Goal: Task Accomplishment & Management: Complete application form

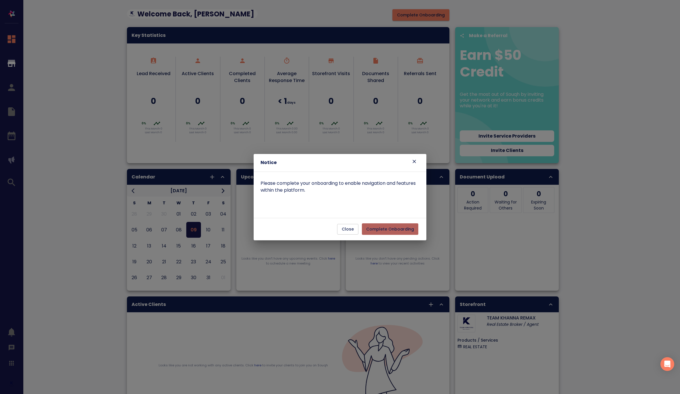
click at [402, 230] on span "Complete Onboarding" at bounding box center [390, 229] width 48 height 7
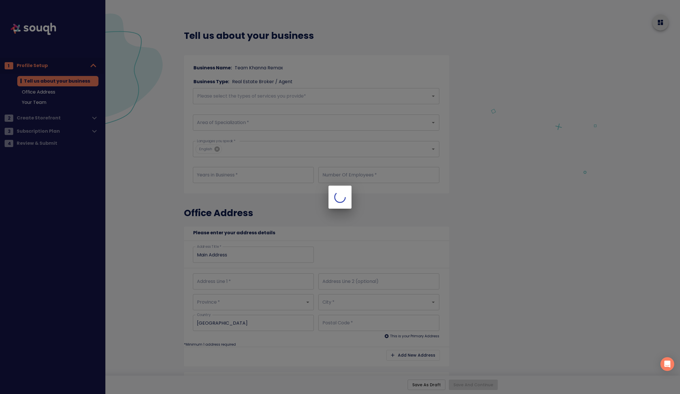
type input "18"
type input "2"
type input "345 Steeles Ave E"
type input "Ontario"
type input "Milton"
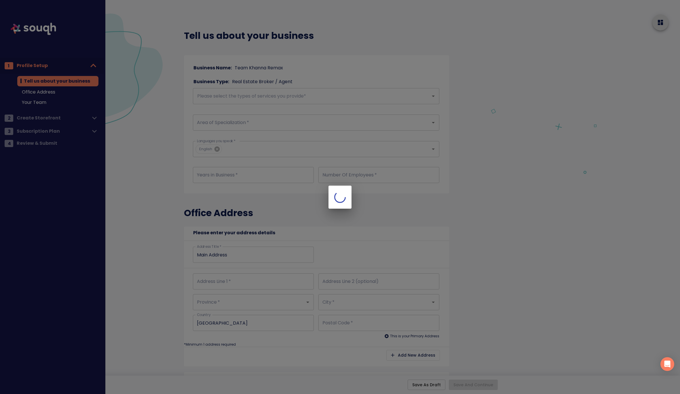
type input "L9T3G6"
type input "345 Steeles Ave E"
type input "Ontario"
type input "Milton"
type input "L9T3G6"
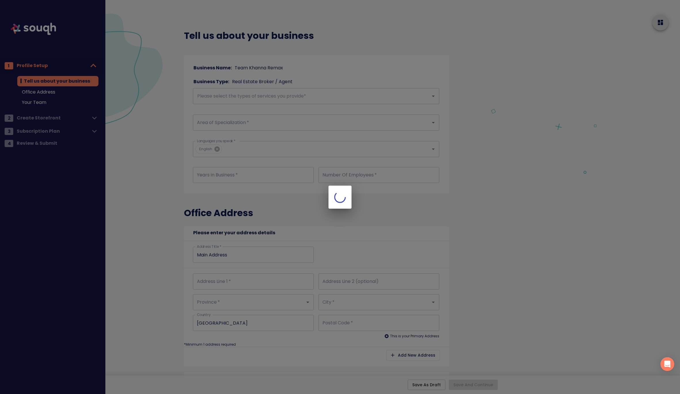
checkbox input "true"
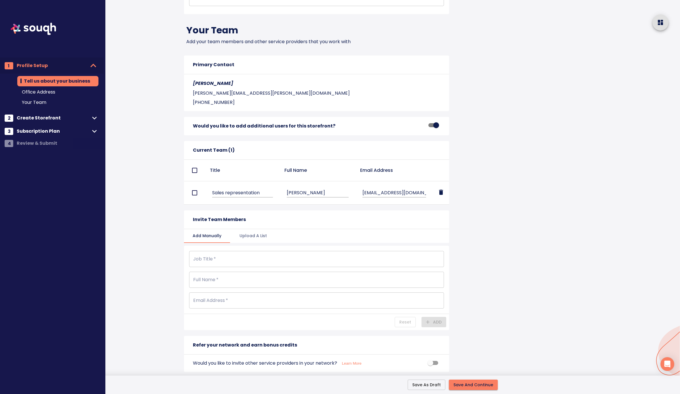
scroll to position [681, 0]
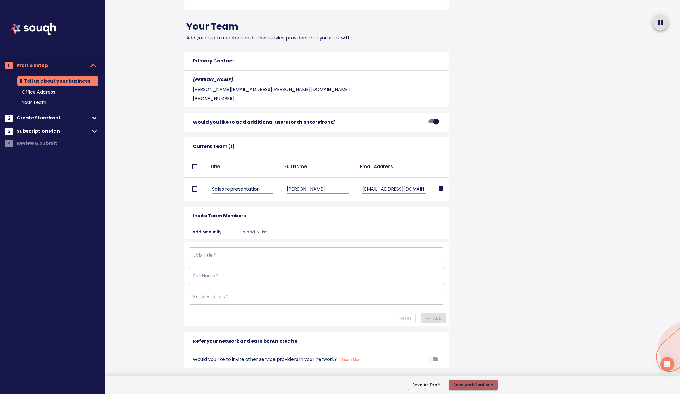
click at [471, 386] on span "Save And Continue" at bounding box center [473, 384] width 40 height 7
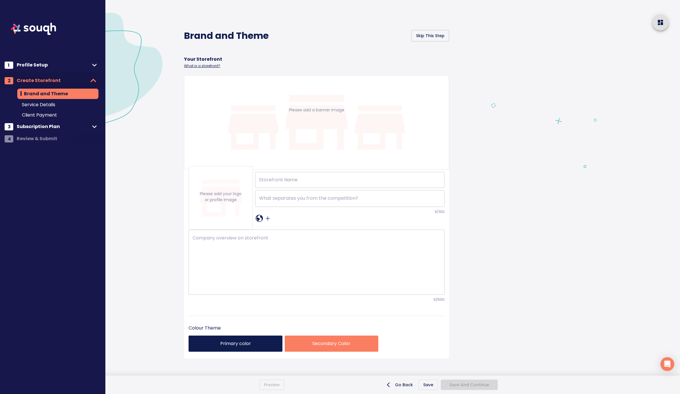
type input "TEAM KHANNA REMAX"
checkbox input "true"
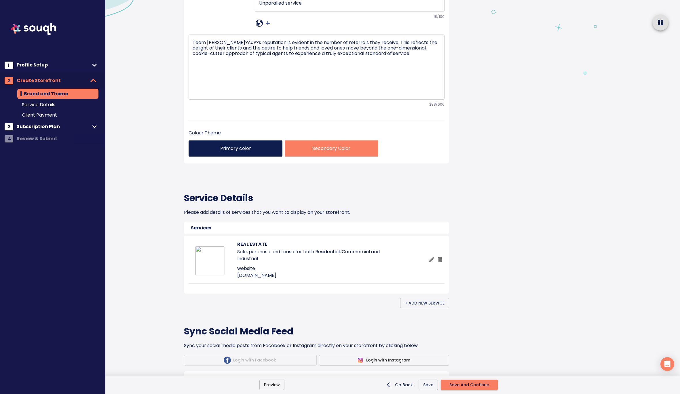
scroll to position [94, 0]
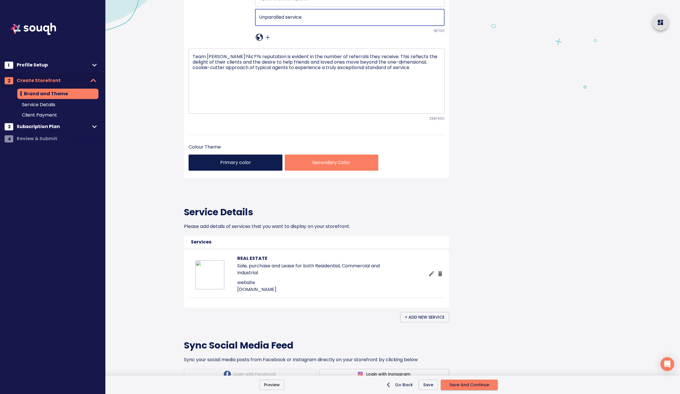
drag, startPoint x: 317, startPoint y: 98, endPoint x: 256, endPoint y: 98, distance: 61.0
click at [256, 26] on div "Unparalled service x ​" at bounding box center [350, 17] width 190 height 17
paste textarea "YOUR REAL ESTATE EXPERIENCE MADE SIMPLE"
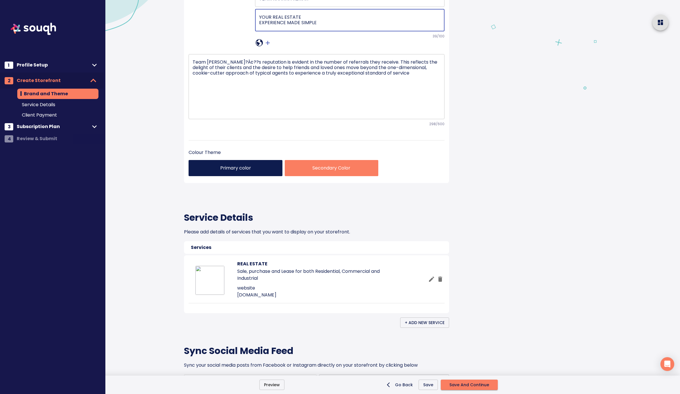
click at [259, 26] on textarea "YOUR REAL ESTATE EXPERIENCE MADE SIMPLE" at bounding box center [350, 20] width 182 height 12
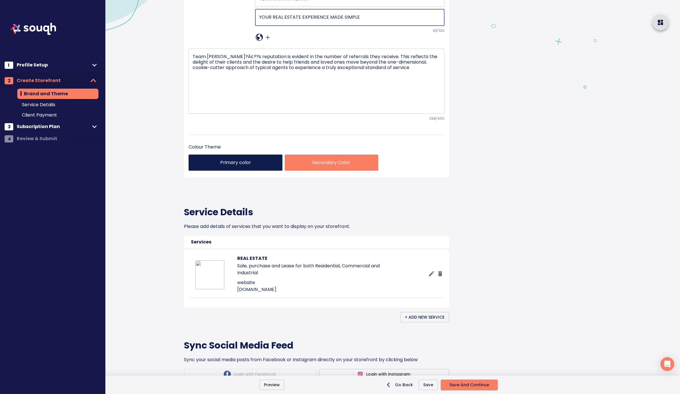
click at [364, 20] on textarea "YOUR REAL ESTATE EXPERIENCE MADE SIMPLE" at bounding box center [350, 17] width 182 height 6
type textarea "Your real estate experience made simple."
drag, startPoint x: 242, startPoint y: 138, endPoint x: 225, endPoint y: 139, distance: 16.7
click at [225, 108] on textarea "Team KhannaÃ?Â¢??s reputation is evident in the number of referrals they receiv…" at bounding box center [316, 81] width 248 height 54
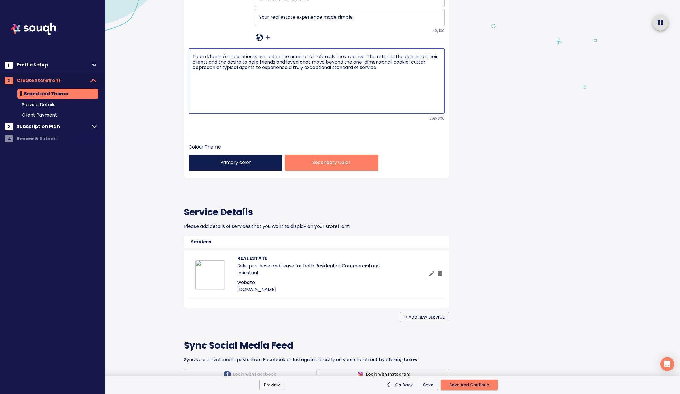
click at [287, 108] on textarea "Team Khanna's reputation is evident in the number of referrals they receive. Th…" at bounding box center [316, 81] width 248 height 54
click at [368, 108] on textarea "Team Khanna's reputation is evident in the number of referrals they receive. Th…" at bounding box center [316, 81] width 248 height 54
click at [440, 108] on textarea "Team Khanna's reputation is evident in the number of referrals they receive. Th…" at bounding box center [316, 81] width 248 height 54
type textarea "Team Khanna's reputation is evident in the number of referrals they receive. Th…"
click at [383, 135] on div "Team Khanna's reputation is evident in the number of referrals they receive. Th…" at bounding box center [316, 88] width 256 height 93
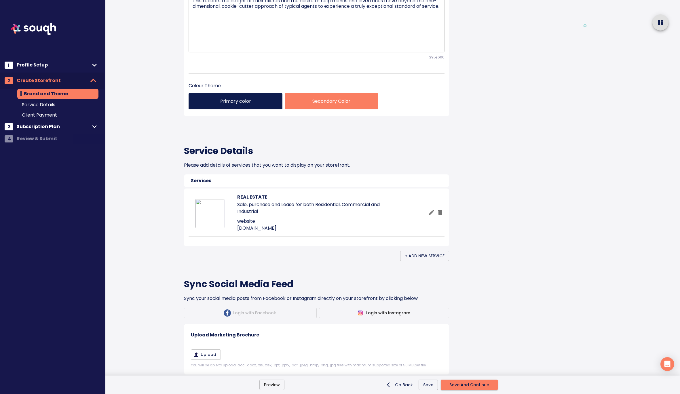
scroll to position [154, 0]
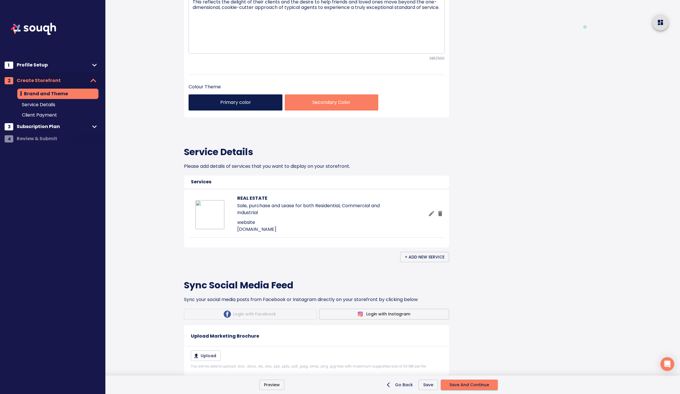
click at [343, 106] on p "Secondary Color" at bounding box center [331, 102] width 84 height 7
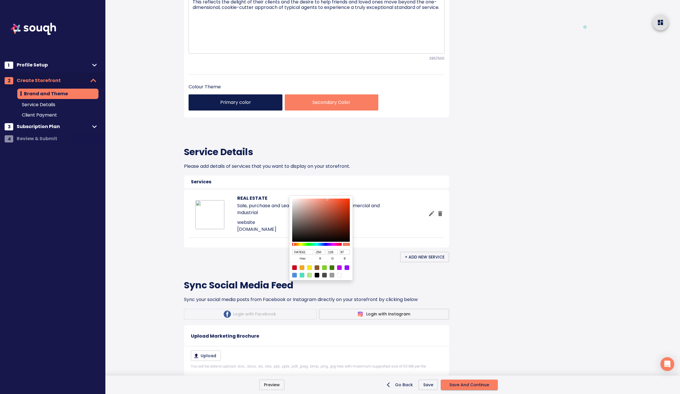
click at [333, 274] on div at bounding box center [331, 275] width 5 height 5
type input "9B9B9B"
type input "155"
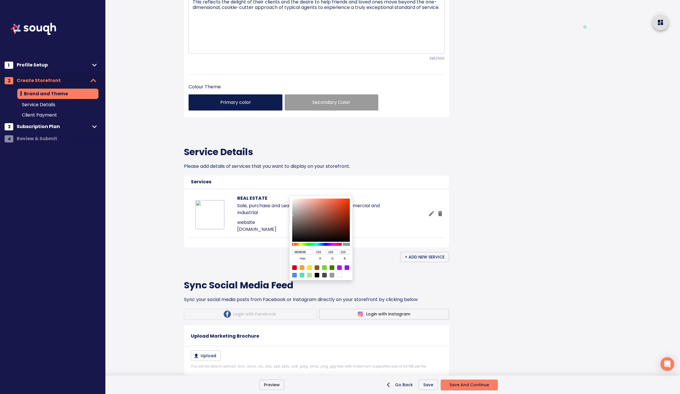
click at [388, 226] on div at bounding box center [340, 197] width 680 height 394
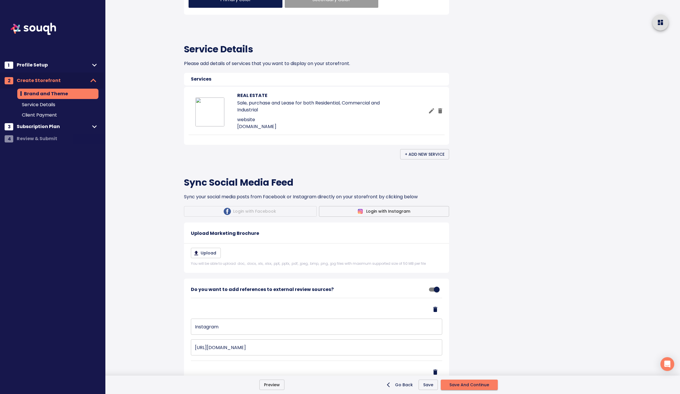
scroll to position [263, 0]
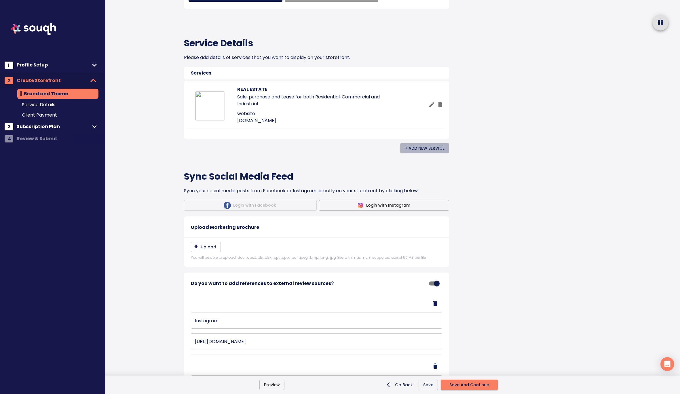
click at [426, 152] on span "+ Add New Service" at bounding box center [424, 148] width 40 height 7
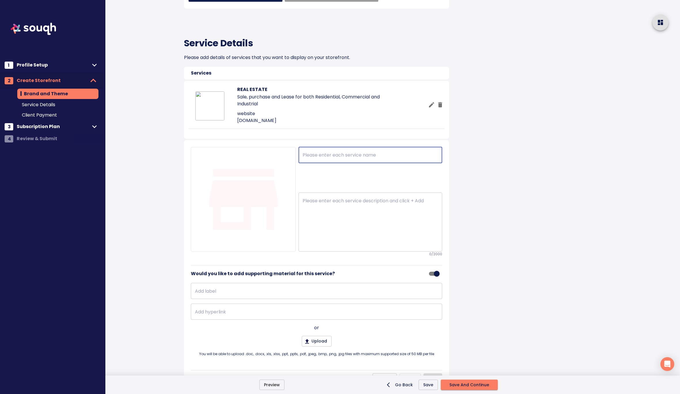
click at [310, 163] on input "text" at bounding box center [370, 155] width 144 height 16
type input "Sell A Home"
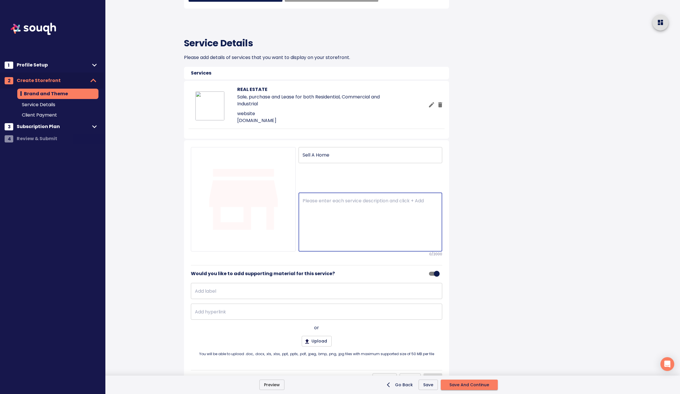
click at [308, 246] on textarea at bounding box center [369, 222] width 135 height 48
click at [322, 246] on textarea at bounding box center [369, 222] width 135 height 48
paste textarea "When it’s time to sell, you deserve more than just a sign on the lawn. With Tea…"
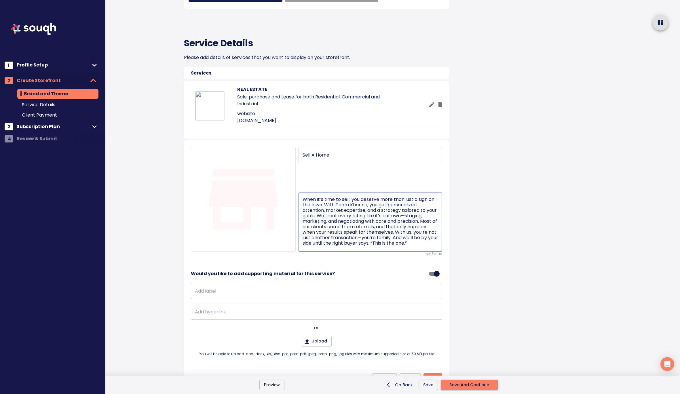
scroll to position [0, 0]
click at [325, 246] on textarea "When it’s time to sell, you deserve more than just a sign on the lawn. With Tea…" at bounding box center [369, 222] width 135 height 48
click at [369, 246] on textarea "When it’s time to sell, you deserve more than just a sign on the lawn. With Tea…" at bounding box center [369, 222] width 135 height 48
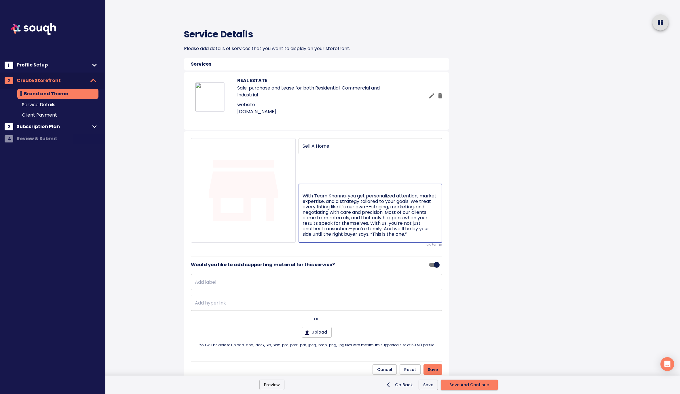
scroll to position [274, 0]
click at [352, 236] on textarea "When it’s time to sell, you deserve more than just a sign on the lawn. With Tea…" at bounding box center [369, 212] width 135 height 48
click at [371, 236] on textarea "When it’s time to sell, you deserve more than just a sign on the lawn. With Tea…" at bounding box center [369, 212] width 135 height 48
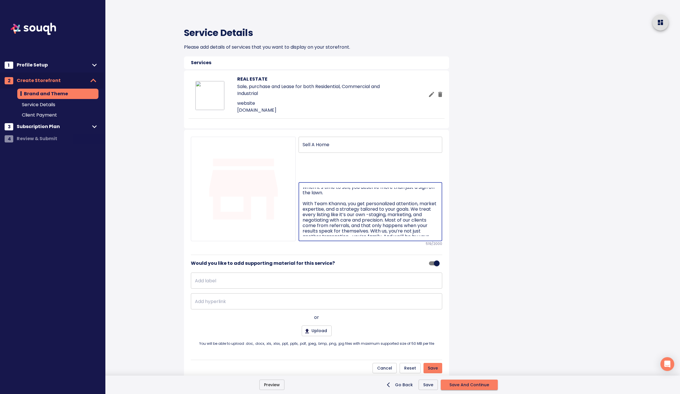
scroll to position [0, 0]
type textarea "When it’s time to sell, you deserve more than just a sign on the lawn. With Tea…"
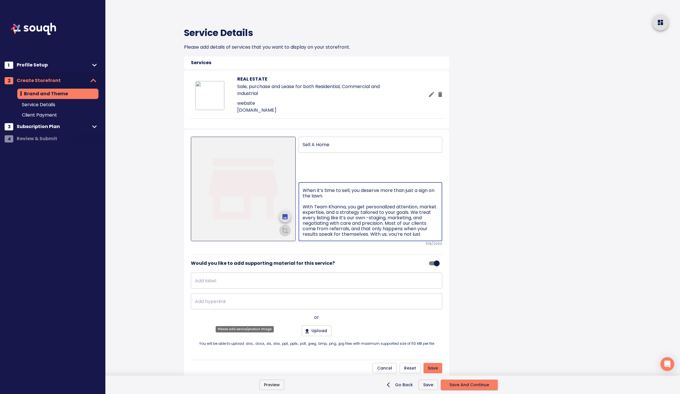
click at [286, 219] on icon "upload picture" at bounding box center [284, 216] width 5 height 5
click at [0, 0] on input "file" at bounding box center [0, 0] width 0 height 0
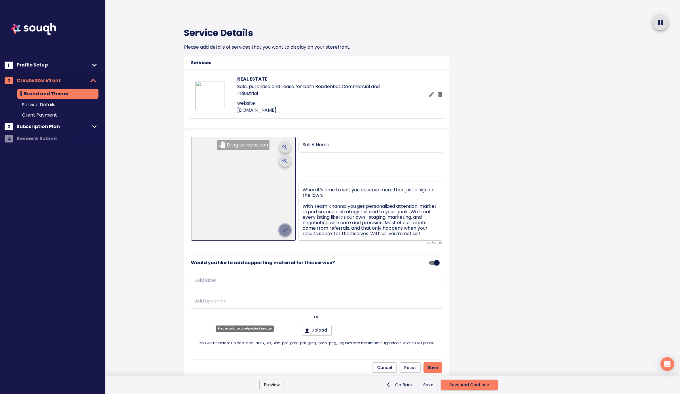
click at [284, 233] on icon "crop picture" at bounding box center [284, 229] width 7 height 7
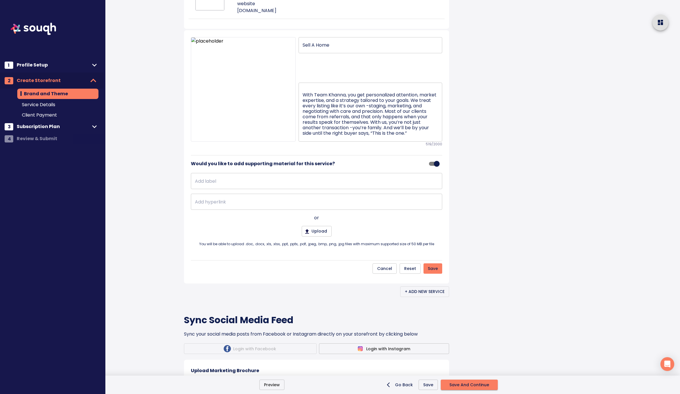
scroll to position [385, 0]
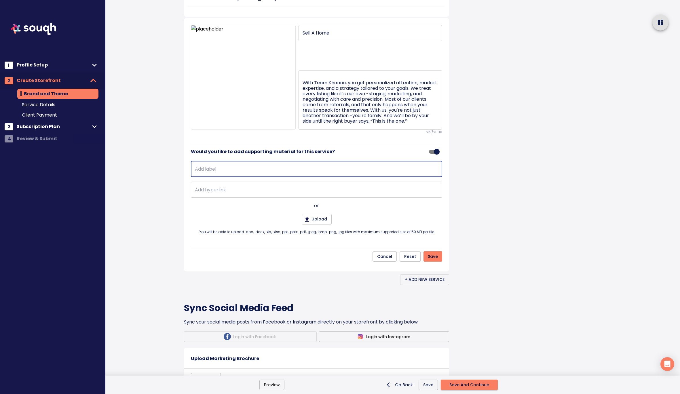
click at [265, 177] on input "text" at bounding box center [316, 169] width 251 height 16
type input "Learn more:"
click at [255, 198] on input "text" at bounding box center [316, 190] width 251 height 16
paste input "https://khannas.ca/sellers"
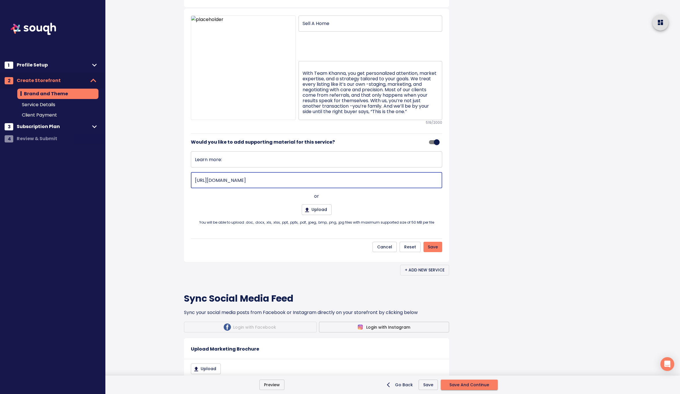
scroll to position [407, 0]
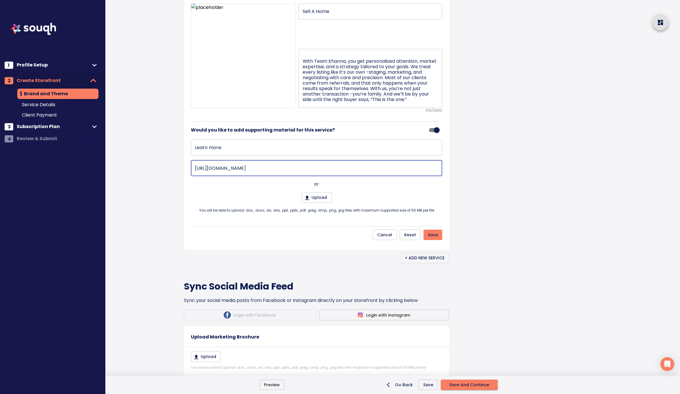
type input "https://khannas.ca/sellers"
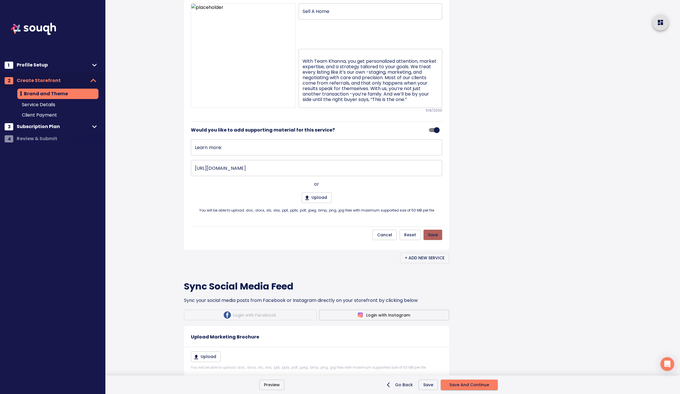
click at [432, 238] on span "Save" at bounding box center [432, 234] width 10 height 7
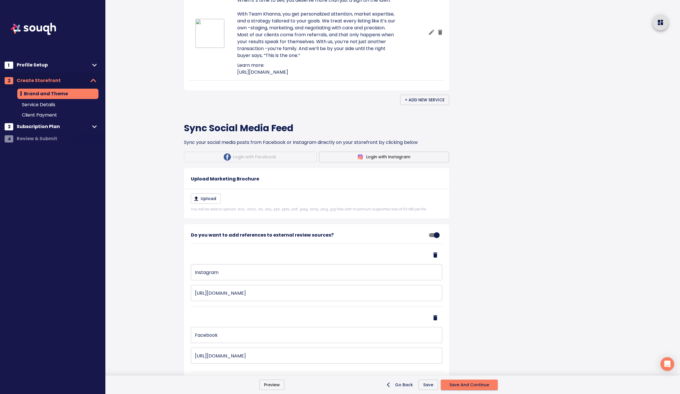
scroll to position [427, 0]
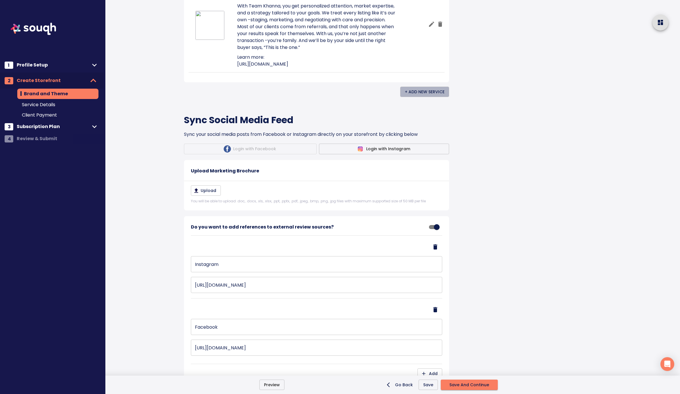
click at [434, 96] on span "+ Add New Service" at bounding box center [424, 91] width 40 height 7
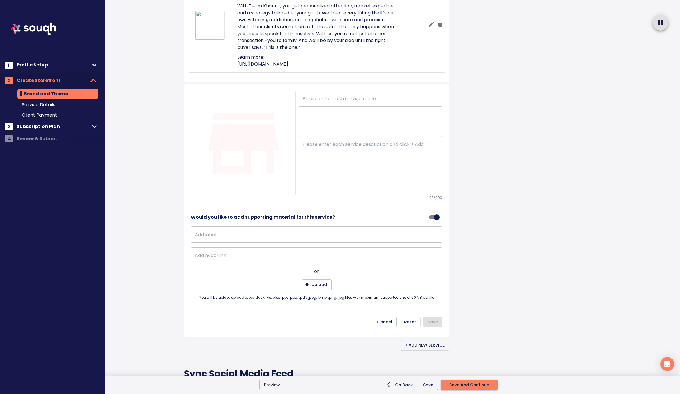
click at [322, 107] on input "text" at bounding box center [370, 99] width 144 height 16
type input "Buy A Home"
click at [322, 190] on textarea at bounding box center [369, 166] width 135 height 48
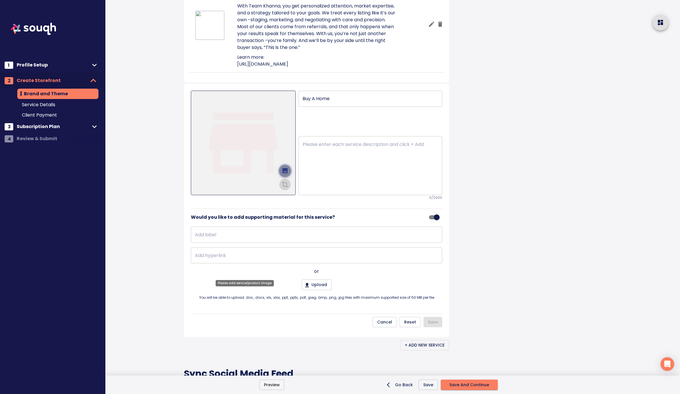
click at [283, 173] on icon "upload picture" at bounding box center [284, 170] width 5 height 5
click at [0, 0] on input "file" at bounding box center [0, 0] width 0 height 0
click at [287, 187] on icon "crop picture" at bounding box center [284, 183] width 7 height 7
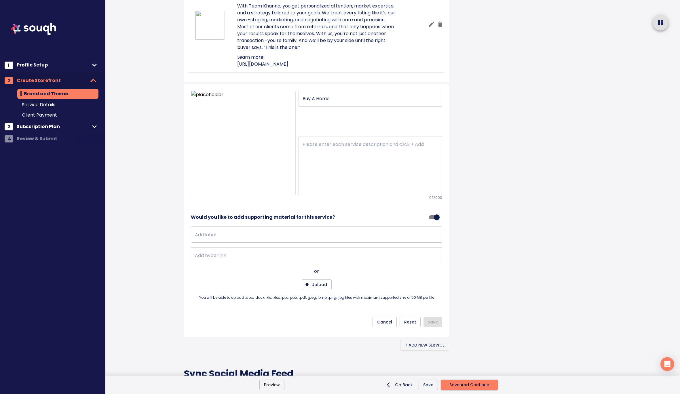
click at [320, 190] on textarea at bounding box center [369, 166] width 135 height 48
paste textarea "Buying a home is more than a transaction—it’s a life moment. At Team Khanna, we…"
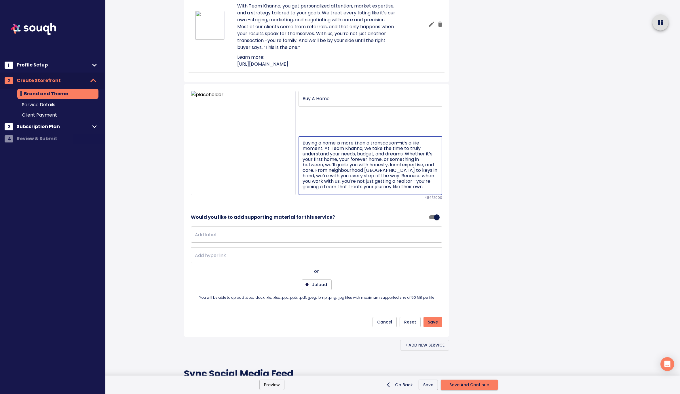
scroll to position [0, 0]
click at [403, 190] on textarea "Buying a home is more than a transaction—it’s a life moment. At Team Khanna, we…" at bounding box center [369, 166] width 135 height 48
click at [325, 190] on textarea "Buying a home is more than a transaction, it’s a life moment. At Team Khanna, w…" at bounding box center [369, 166] width 135 height 48
click at [352, 190] on textarea "Buying a home is more than a transaction, it’s a life moment. At Team Khanna, w…" at bounding box center [369, 166] width 135 height 48
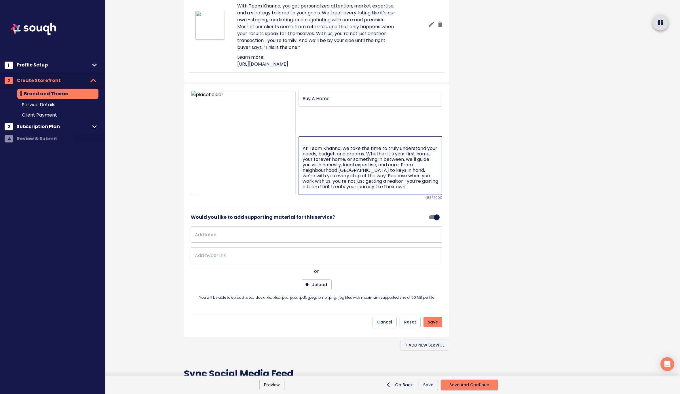
type textarea "Buying a home is more than a transaction, it’s a life moment. At Team Khanna, w…"
click at [308, 243] on input "text" at bounding box center [316, 234] width 251 height 16
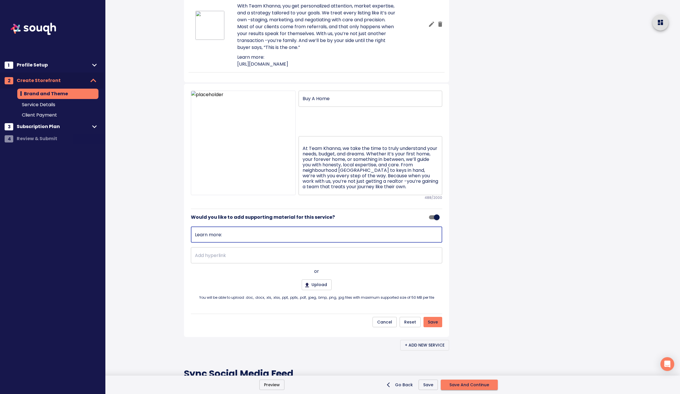
type input "Learn more:"
click at [255, 263] on input "text" at bounding box center [316, 255] width 251 height 16
click at [205, 263] on input "text" at bounding box center [316, 255] width 251 height 16
paste input "https://khannas.ca/buyers"
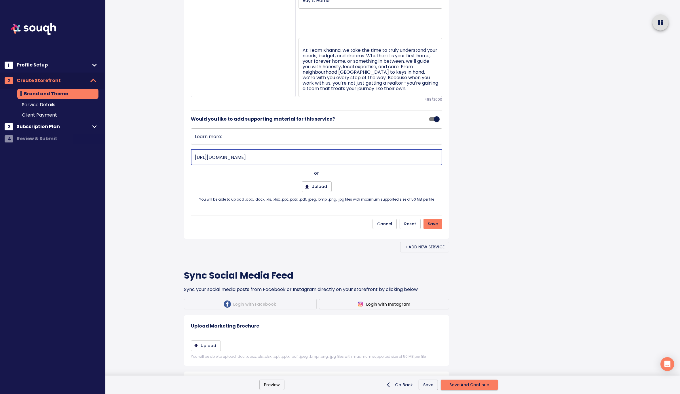
scroll to position [527, 0]
type input "https://khannas.ca/buyers"
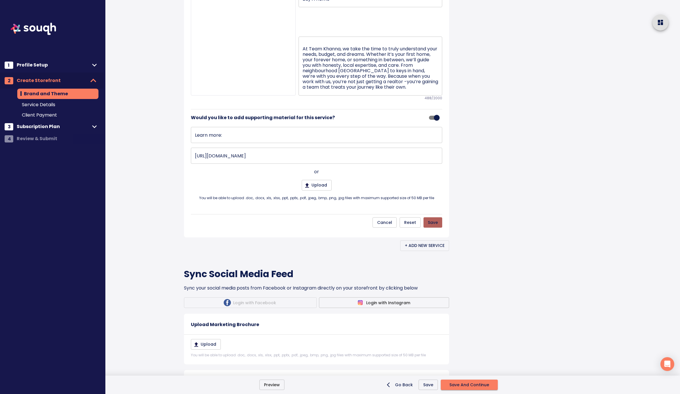
click at [433, 226] on span "Save" at bounding box center [432, 222] width 10 height 7
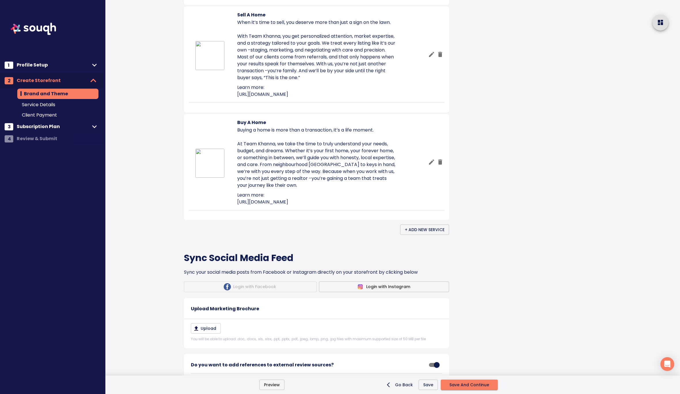
scroll to position [396, 0]
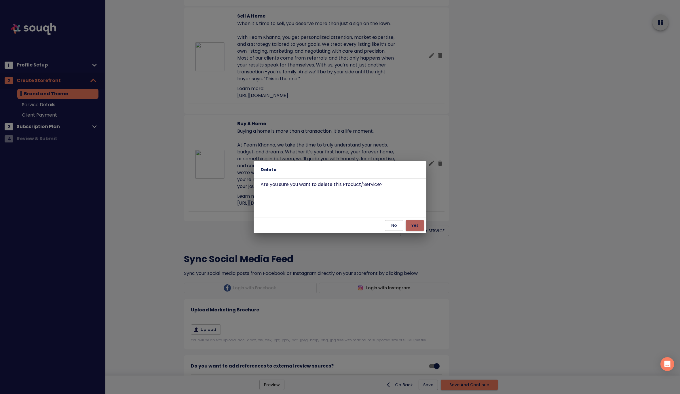
click at [421, 225] on button "Yes" at bounding box center [414, 225] width 18 height 11
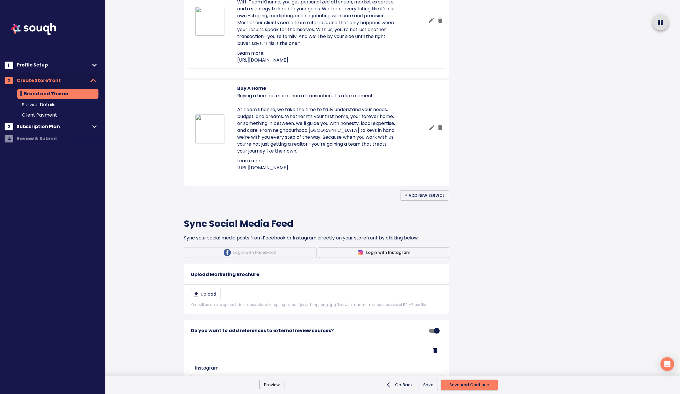
scroll to position [371, 0]
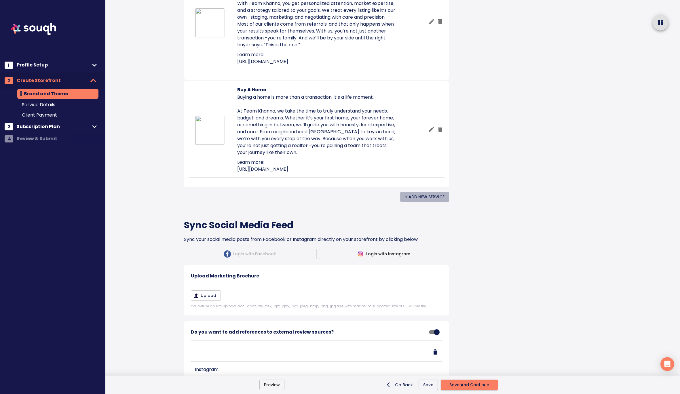
click at [424, 201] on span "+ Add New Service" at bounding box center [424, 196] width 40 height 7
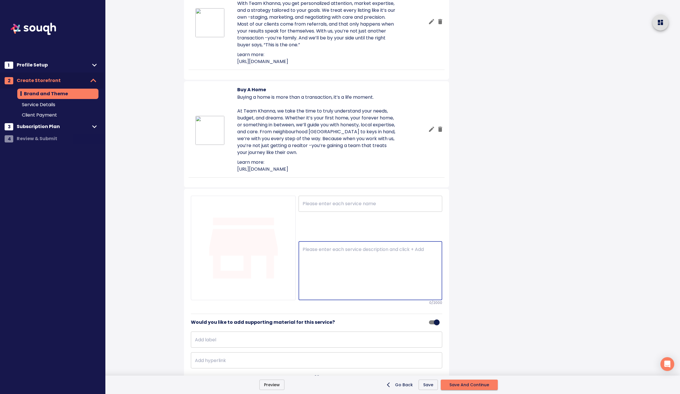
click at [333, 295] on textarea at bounding box center [369, 271] width 135 height 48
paste textarea "Wondering what your monthly payments might look like? Our easy-to-use mortgage …"
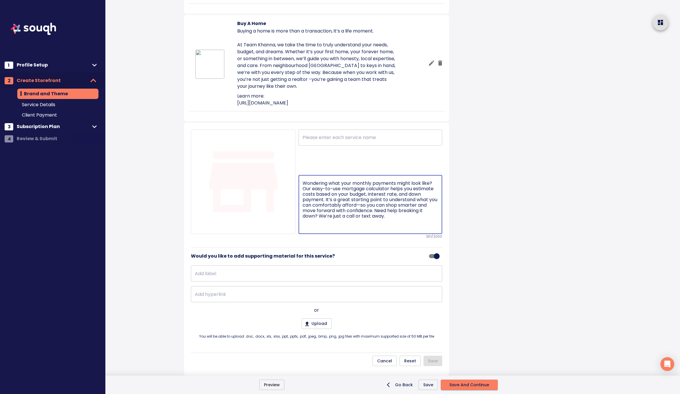
scroll to position [449, 0]
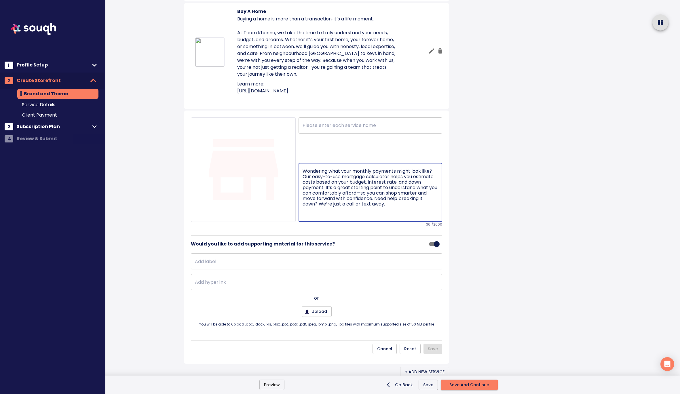
type textarea "Wondering what your monthly payments might look like? Our easy-to-use mortgage …"
click at [316, 133] on input "text" at bounding box center [370, 125] width 144 height 16
paste input "Mortgage Calculator"
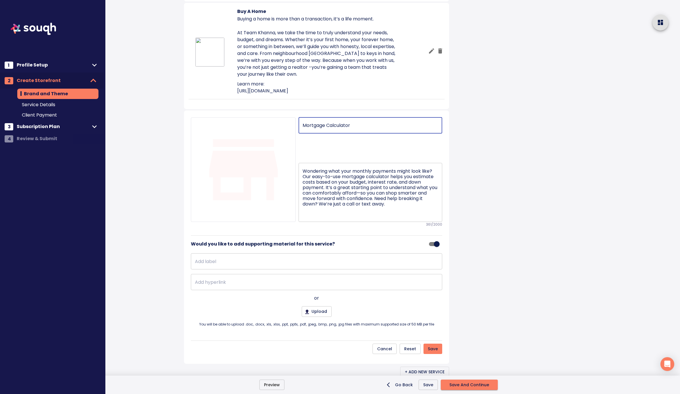
type input "Mortgage Calculator"
click at [302, 222] on div "Wondering what your monthly payments might look like? Our easy-to-use mortgage …" at bounding box center [370, 192] width 144 height 59
click at [302, 217] on textarea "Wondering what your monthly payments might look like? Our easy-to-use mortgage …" at bounding box center [369, 192] width 135 height 48
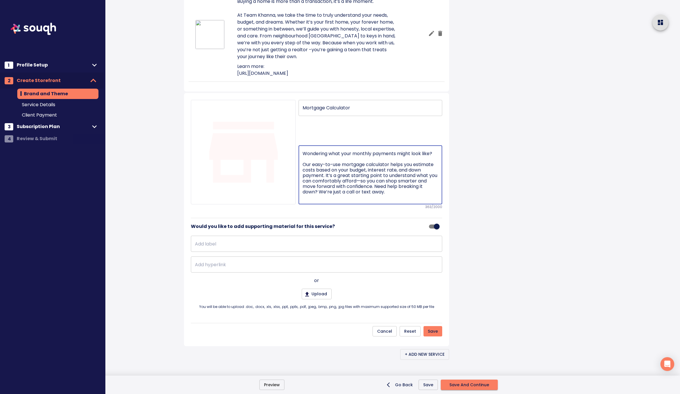
scroll to position [472, 0]
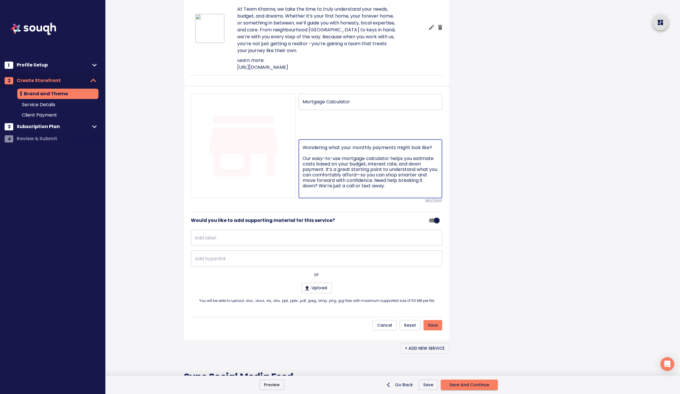
type textarea "Wondering what your monthly payments might look like? Our easy-to-use mortgage …"
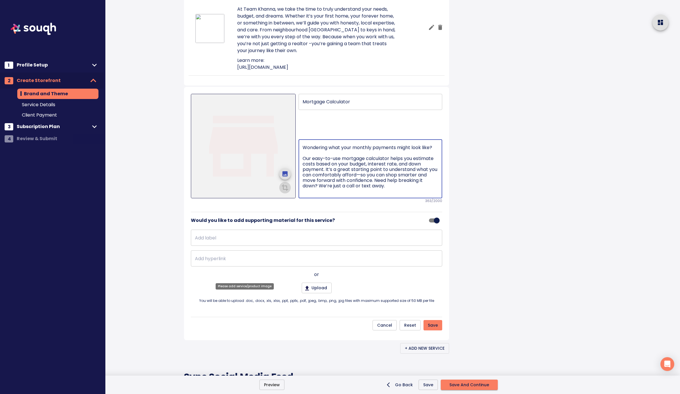
click at [285, 176] on icon "upload picture" at bounding box center [284, 173] width 5 height 5
click at [0, 0] on input "file" at bounding box center [0, 0] width 0 height 0
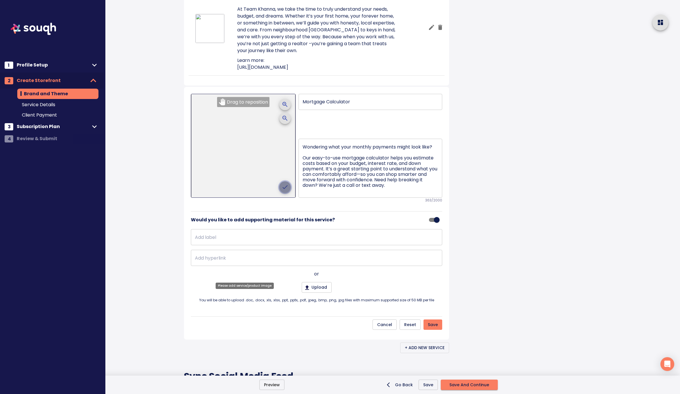
click at [286, 190] on icon "crop picture" at bounding box center [284, 187] width 7 height 7
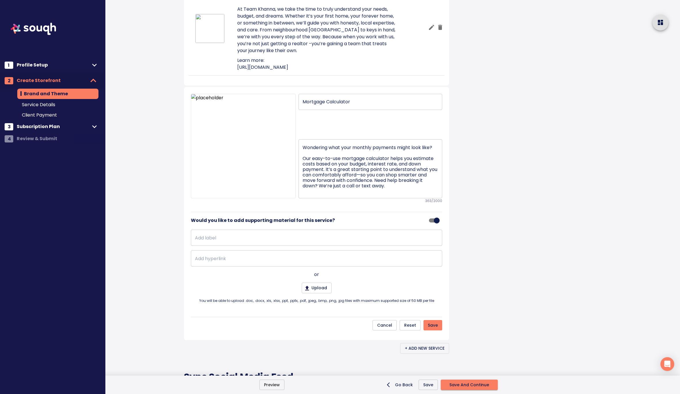
click at [497, 223] on div at bounding box center [584, 157] width 192 height 1258
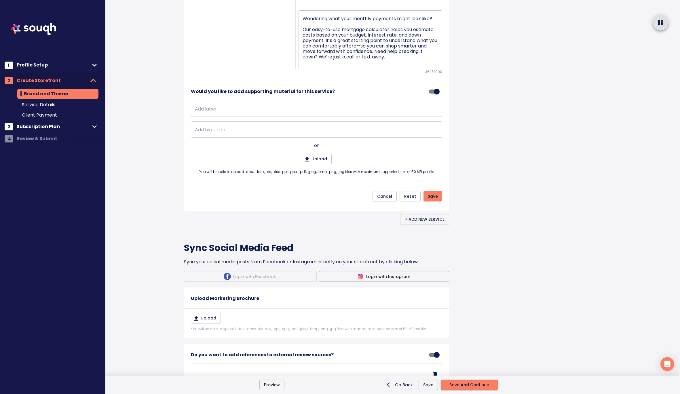
scroll to position [602, 0]
click at [235, 116] on input "text" at bounding box center [316, 108] width 251 height 16
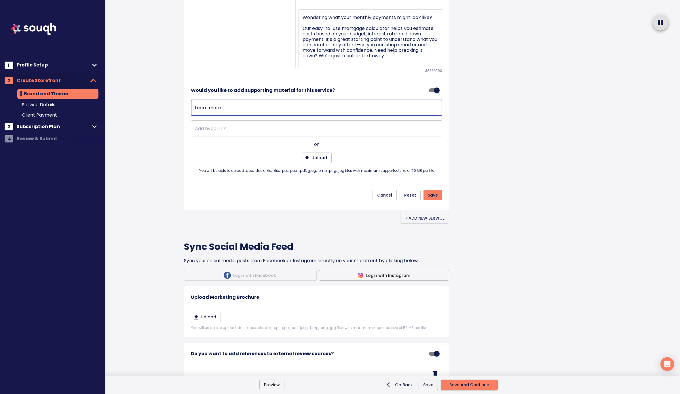
type input "Learn more:"
click at [211, 136] on input "text" at bounding box center [316, 128] width 251 height 16
paste input "https://khannas.ca/buyers/mortgage-calculator"
type input "https://khannas.ca/buyers/mortgage-calculator"
click at [437, 199] on span "Save" at bounding box center [432, 195] width 10 height 7
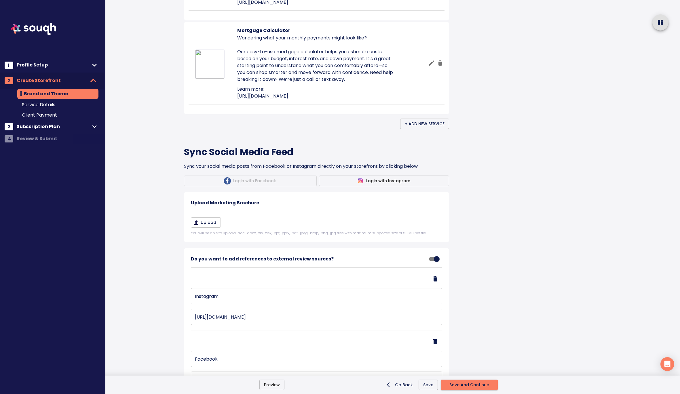
scroll to position [544, 0]
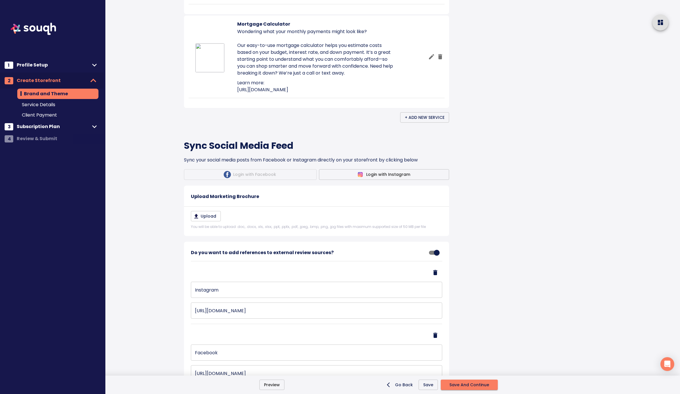
click at [423, 121] on span "+ Add New Service" at bounding box center [424, 117] width 40 height 7
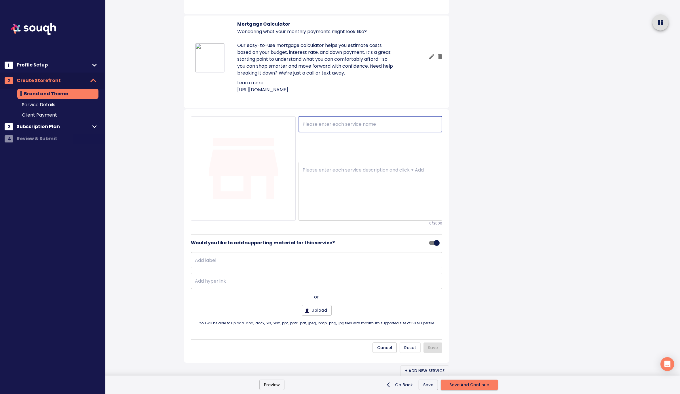
click at [312, 132] on input "text" at bounding box center [370, 124] width 144 height 16
paste input "Land Transfer Tax Calculator"
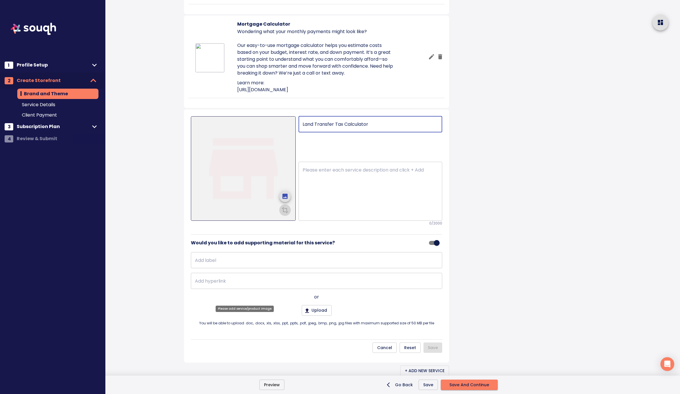
type input "Land Transfer Tax Calculator"
click at [264, 221] on img at bounding box center [243, 169] width 104 height 104
click at [284, 199] on icon "upload picture" at bounding box center [284, 196] width 5 height 5
click at [0, 0] on input "file" at bounding box center [0, 0] width 0 height 0
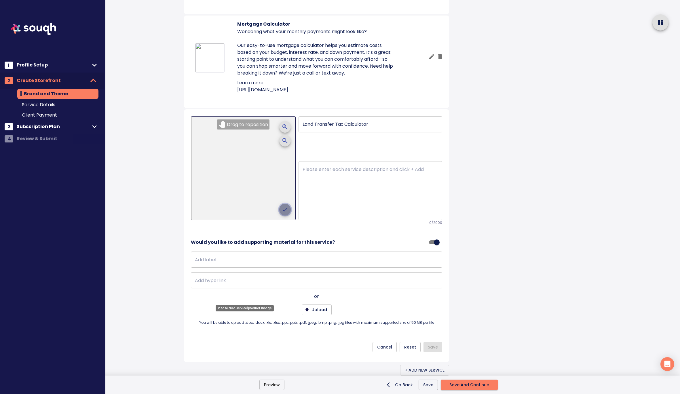
click at [283, 211] on icon "crop picture" at bounding box center [284, 210] width 5 height 4
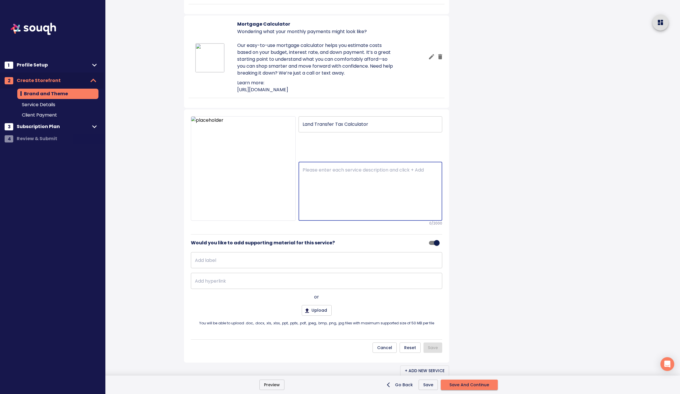
click at [319, 215] on textarea at bounding box center [369, 191] width 135 height 48
paste textarea "Planning your home purchase? Don’t forget to factor in land transfer tax. Our c…"
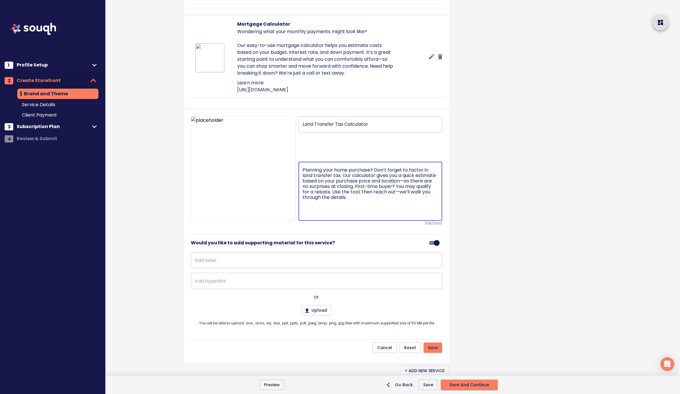
click at [376, 215] on textarea "Planning your home purchase? Don’t forget to factor in land transfer tax. Our c…" at bounding box center [369, 191] width 135 height 48
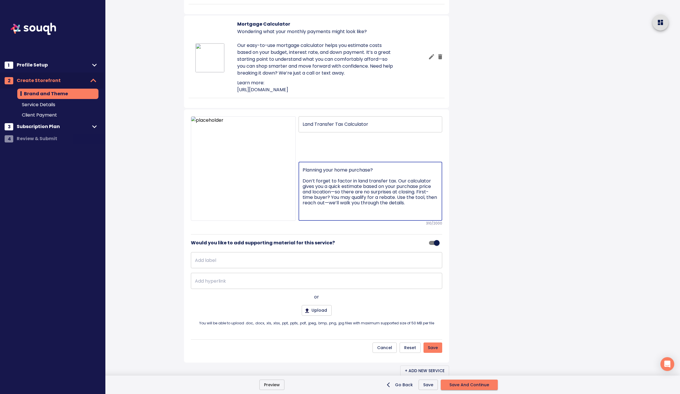
click at [335, 215] on textarea "Planning your home purchase? Don’t forget to factor in land transfer tax. Our c…" at bounding box center [369, 191] width 135 height 48
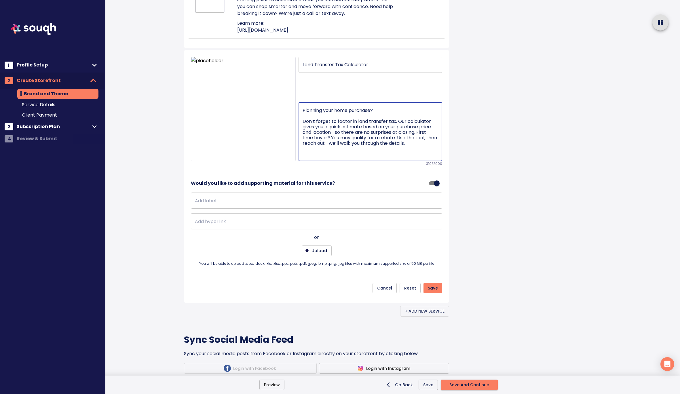
scroll to position [638, 0]
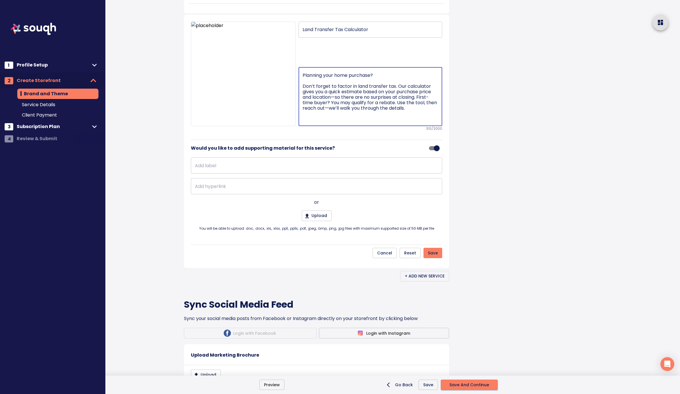
type textarea "Planning your home purchase? Don’t forget to factor in land transfer tax. Our c…"
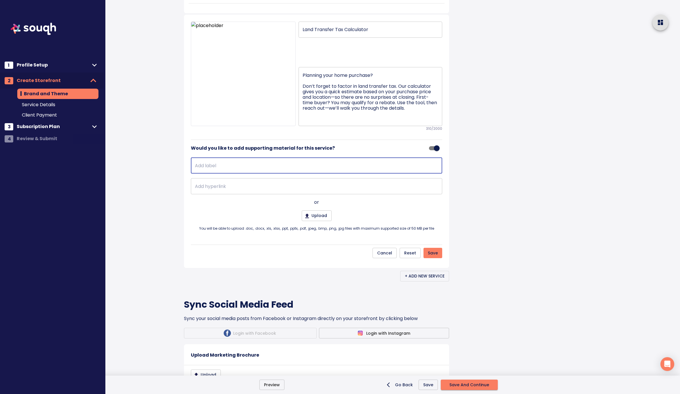
click at [237, 173] on input "text" at bounding box center [316, 165] width 251 height 16
type input "Learn more:"
click at [214, 194] on input "text" at bounding box center [316, 186] width 251 height 16
paste input "https://khannas.ca/buyers/land-transfer-tax-calculator"
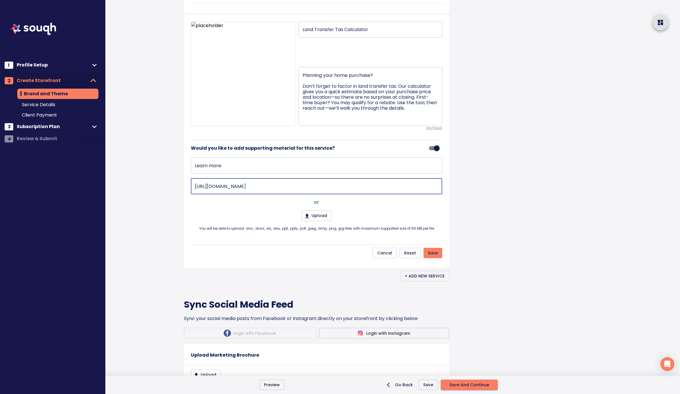
type input "https://khannas.ca/buyers/land-transfer-tax-calculator"
click at [431, 257] on span "Save" at bounding box center [432, 252] width 10 height 7
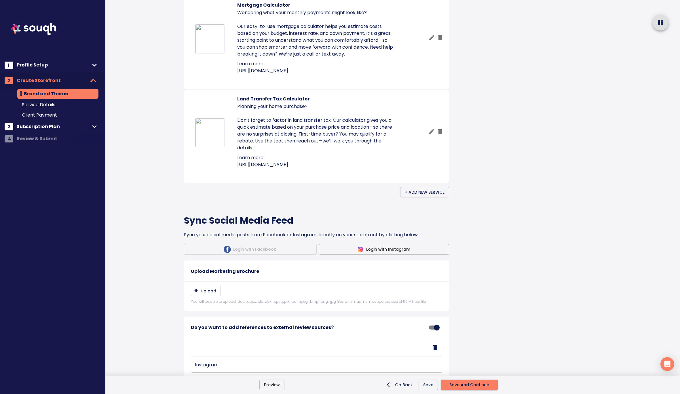
scroll to position [614, 0]
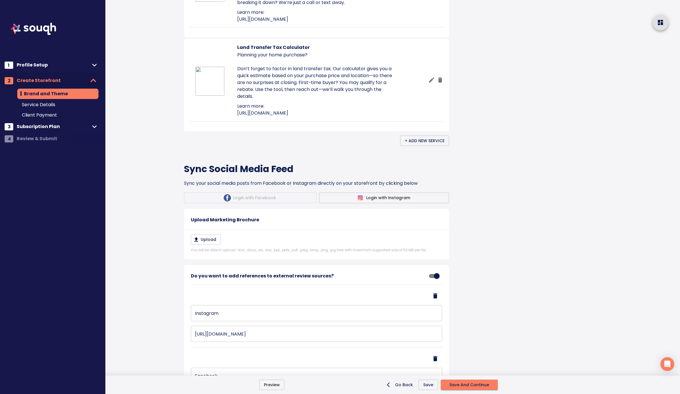
click at [425, 144] on span "+ Add New Service" at bounding box center [424, 140] width 40 height 7
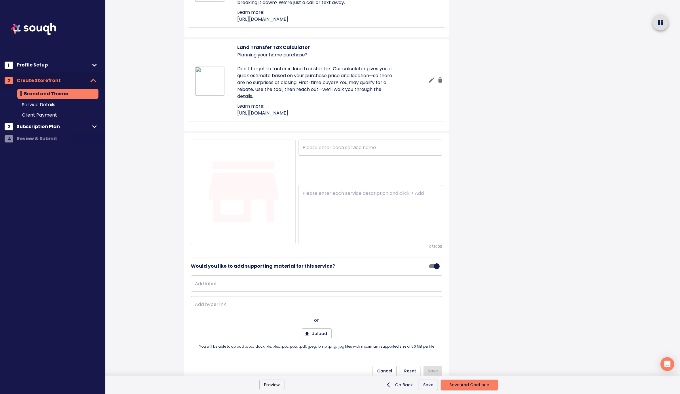
click at [353, 156] on input "text" at bounding box center [370, 148] width 144 height 16
paste input "CMHC Calculator"
click at [318, 156] on input "CMHC Calculator" at bounding box center [370, 148] width 144 height 16
type input "CMHC Insurance Calculator"
click at [356, 239] on textarea at bounding box center [369, 214] width 135 height 48
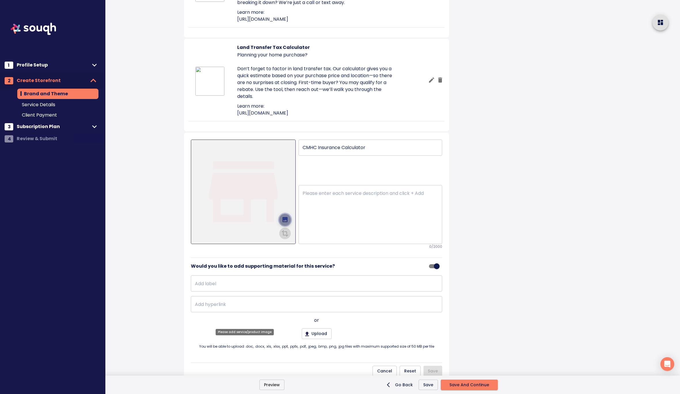
click at [285, 222] on icon "upload picture" at bounding box center [284, 219] width 5 height 5
click at [0, 0] on input "file" at bounding box center [0, 0] width 0 height 0
click at [286, 236] on icon "crop picture" at bounding box center [284, 232] width 7 height 7
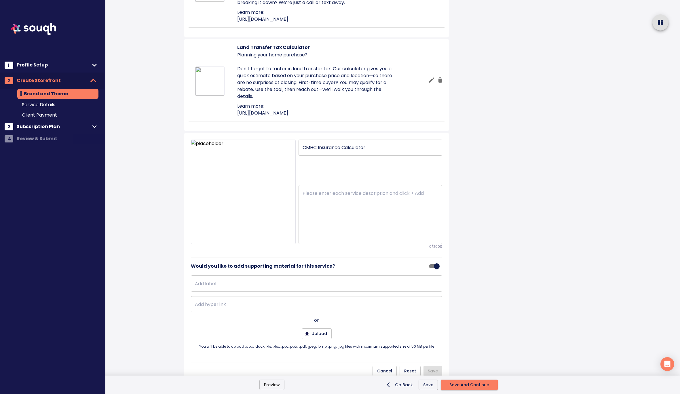
click at [316, 239] on textarea at bounding box center [369, 214] width 135 height 48
paste textarea "If your down payment is under 20%, mortgage insurance is part of the equation. …"
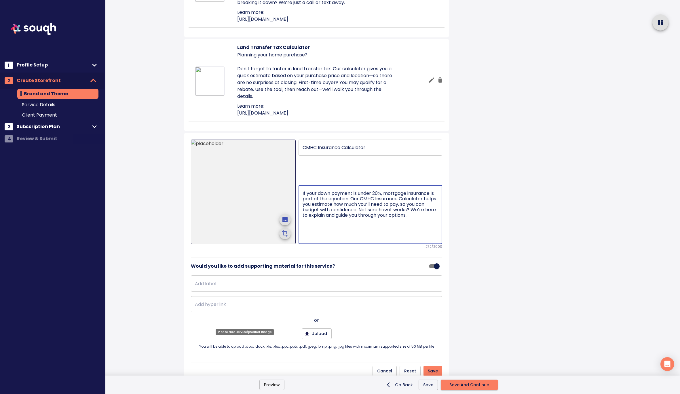
drag, startPoint x: 351, startPoint y: 280, endPoint x: 285, endPoint y: 274, distance: 67.0
click at [285, 249] on div "CMHC Insurance Calculator ​ If your down payment is under 20%, mortgage insuran…" at bounding box center [316, 195] width 251 height 110
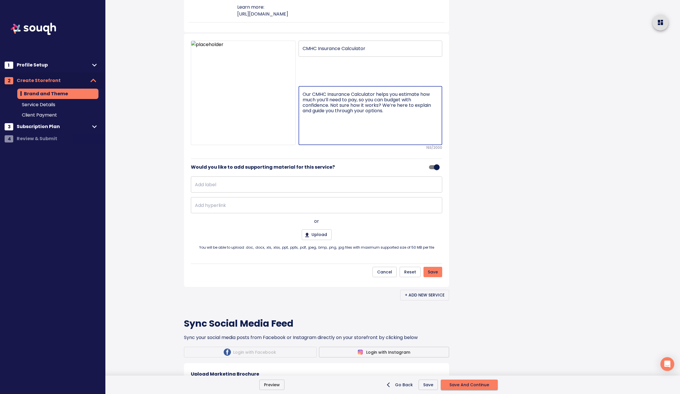
scroll to position [725, 0]
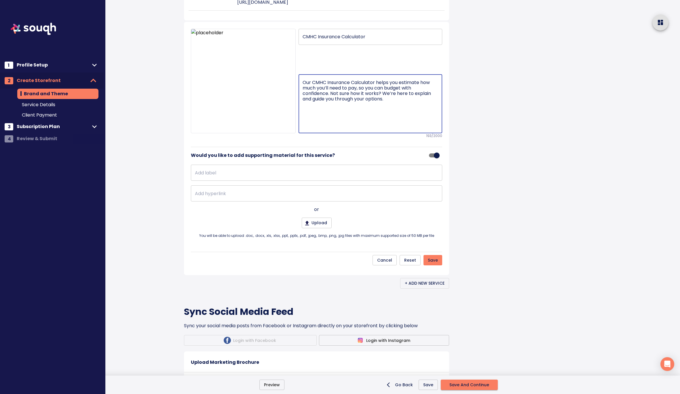
type textarea "Our CMHC Insurance Calculator helps you estimate how much you’ll need to pay, s…"
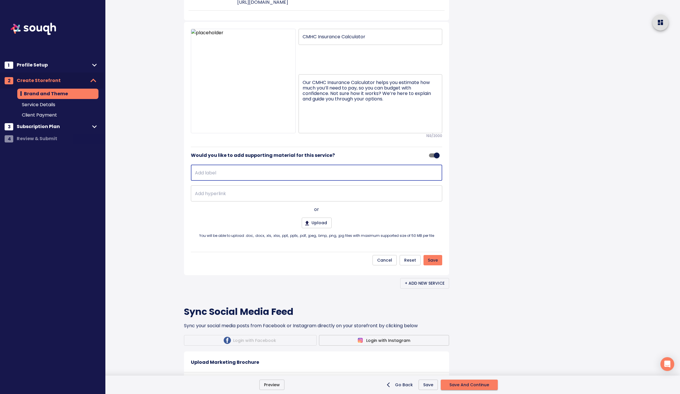
click at [300, 181] on input "text" at bounding box center [316, 173] width 251 height 16
type input "Learn more:"
click at [224, 201] on input "text" at bounding box center [316, 193] width 251 height 16
paste input "https://khannas.ca/buyers/cmhc-insurance-calculator"
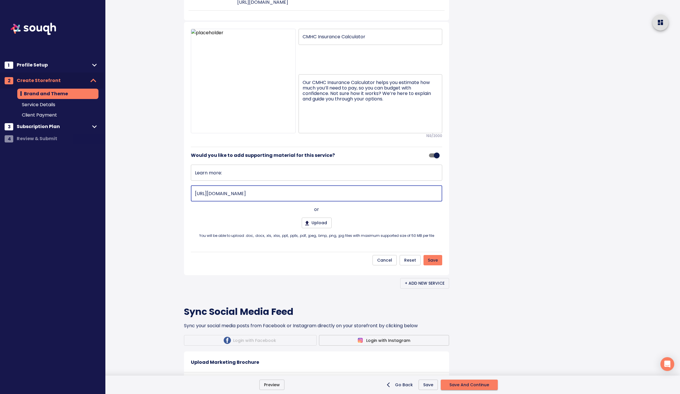
type input "https://khannas.ca/buyers/cmhc-insurance-calculator"
click at [429, 264] on span "Save" at bounding box center [432, 260] width 10 height 7
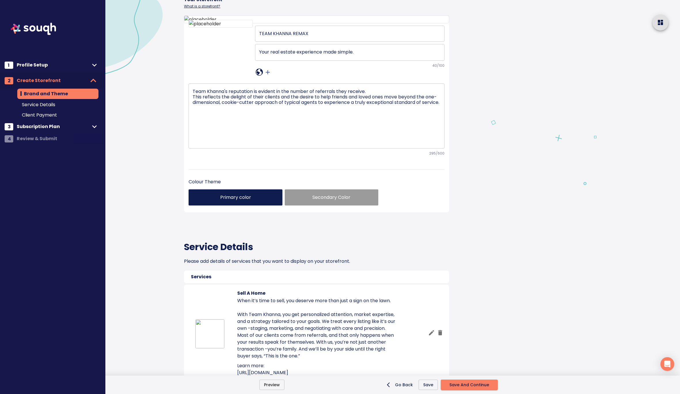
scroll to position [0, 0]
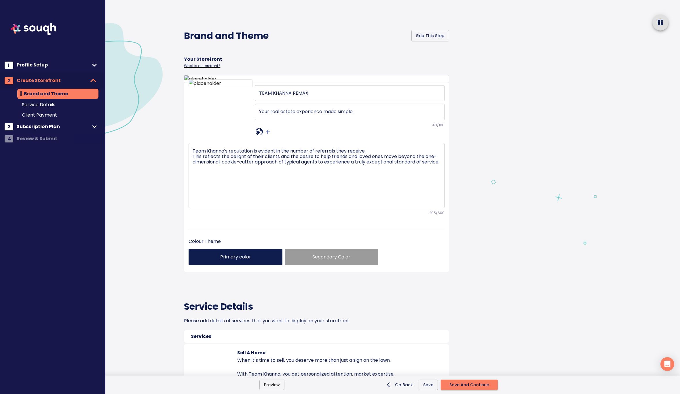
click at [259, 135] on icon at bounding box center [258, 131] width 7 height 7
click at [234, 224] on input "text" at bounding box center [275, 223] width 91 height 9
paste input "https://khannas.ca/"
type input "https://khannas.ca/"
click at [322, 225] on icon "crop picture" at bounding box center [325, 223] width 7 height 7
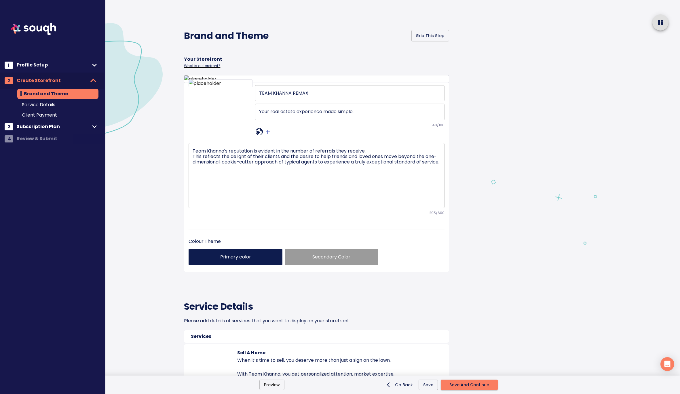
click at [268, 135] on icon "crop picture" at bounding box center [267, 131] width 7 height 7
click at [268, 135] on icon "sharethis" at bounding box center [267, 131] width 7 height 7
click at [263, 228] on input "text" at bounding box center [279, 223] width 91 height 9
paste input "https://www.facebook.com/teamkhanna/"
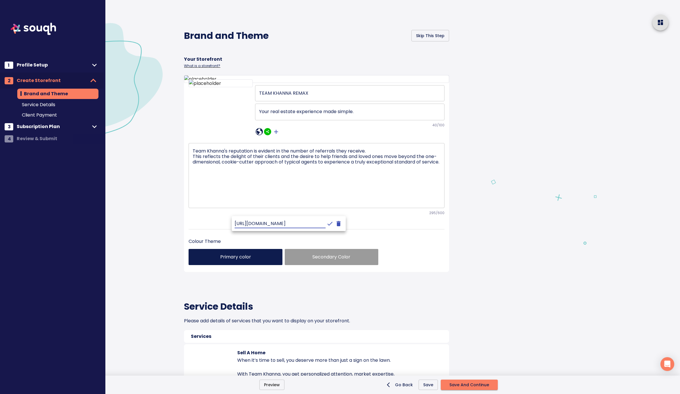
type input "https://www.facebook.com/teamkhanna/"
click at [326, 224] on icon "crop picture" at bounding box center [329, 223] width 7 height 7
click at [276, 135] on icon "crop picture" at bounding box center [275, 131] width 7 height 7
click at [276, 135] on icon "sharethis" at bounding box center [275, 131] width 7 height 7
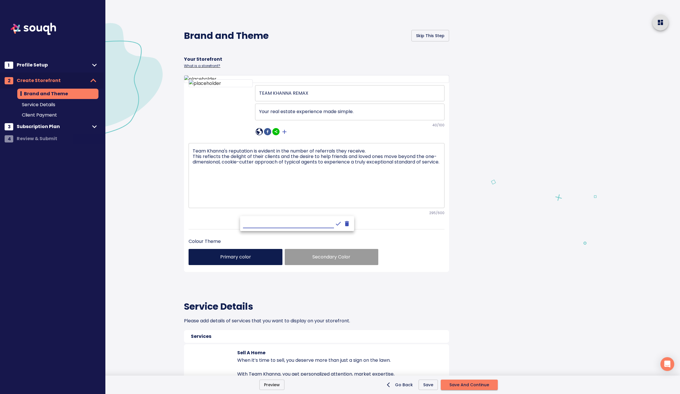
click at [280, 228] on input "text" at bounding box center [288, 223] width 91 height 9
paste input "https://www.instagram.com/teamkhanna/"
type input "https://www.instagram.com/teamkhanna/"
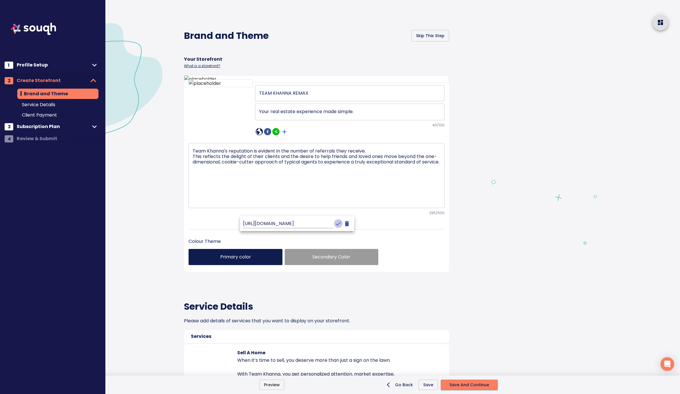
click at [335, 224] on icon "crop picture" at bounding box center [337, 224] width 5 height 4
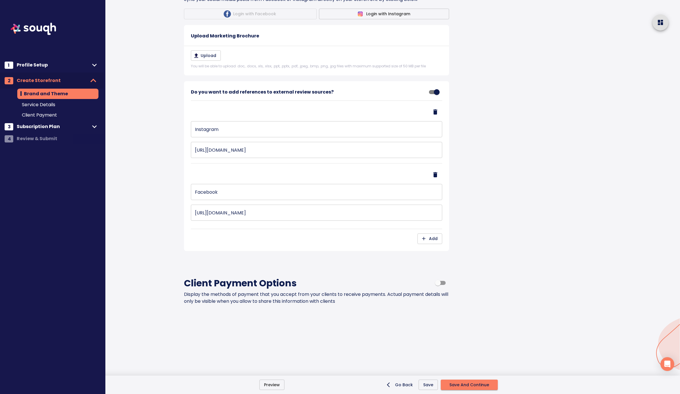
scroll to position [945, 0]
click at [230, 127] on input "Instagram" at bounding box center [316, 129] width 251 height 16
drag, startPoint x: 230, startPoint y: 127, endPoint x: 174, endPoint y: 127, distance: 55.8
type input "Website"
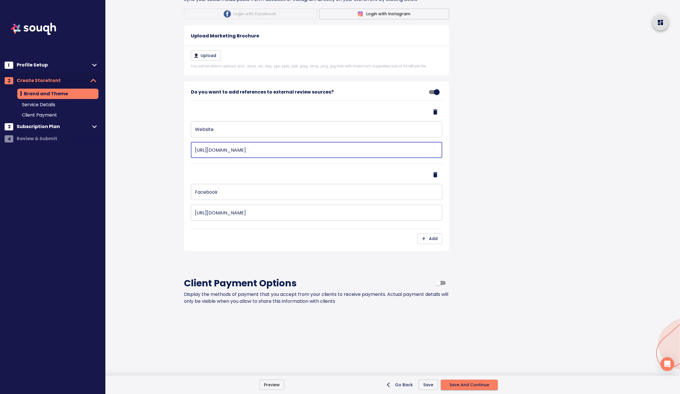
drag, startPoint x: 315, startPoint y: 148, endPoint x: 197, endPoint y: 144, distance: 118.1
click at [197, 144] on input "https://www.instagram.com/teamkhannaremax/" at bounding box center [316, 150] width 251 height 16
paste input "khannas.ca/testimonials"
type input "https://khannas.ca/testimonials"
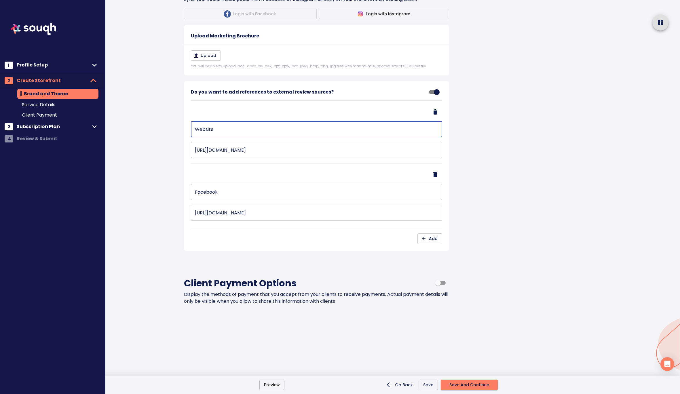
click at [221, 130] on input "Website" at bounding box center [316, 129] width 251 height 16
type input "Website Testimonials"
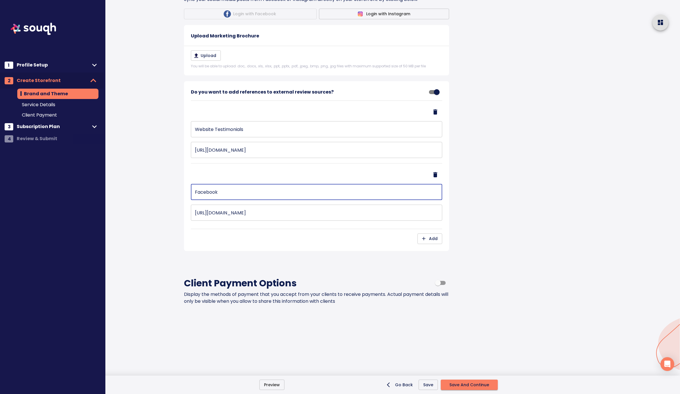
click at [232, 192] on input "Facebook" at bounding box center [316, 192] width 251 height 16
type input "Facebook Reviews"
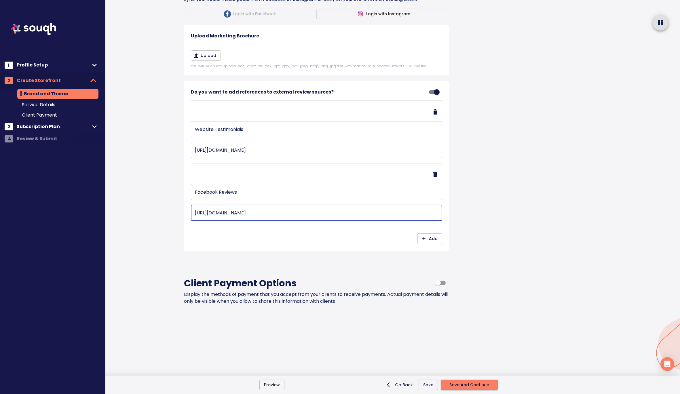
click at [264, 213] on input "https://www.facebook.com/teamkhanna" at bounding box center [316, 213] width 251 height 16
paste input "/reviews"
type input "https://www.facebook.com/teamkhanna/reviews"
click at [359, 265] on div "Client Payment Options Display the methods of payment that you accept from your…" at bounding box center [316, 282] width 265 height 45
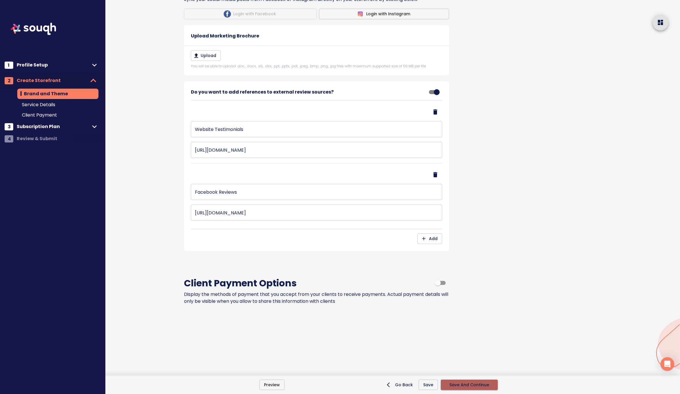
click at [466, 386] on span "Save And Continue" at bounding box center [469, 384] width 40 height 7
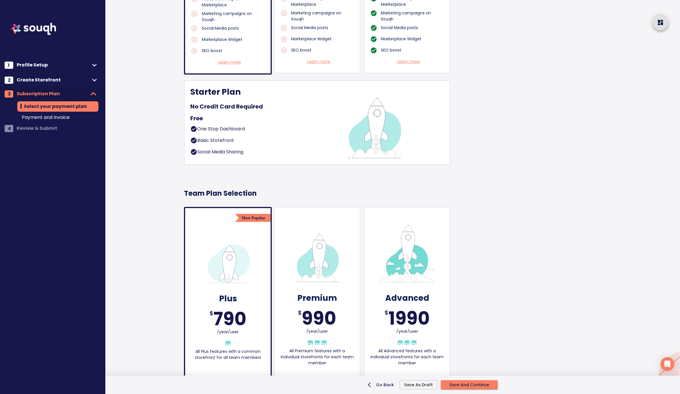
scroll to position [505, 0]
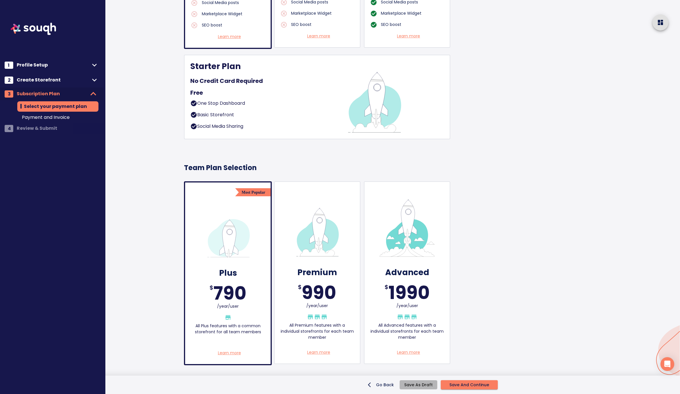
click at [429, 386] on span "Save As Draft" at bounding box center [418, 384] width 28 height 5
click at [457, 384] on span "Save And Continue" at bounding box center [469, 384] width 40 height 7
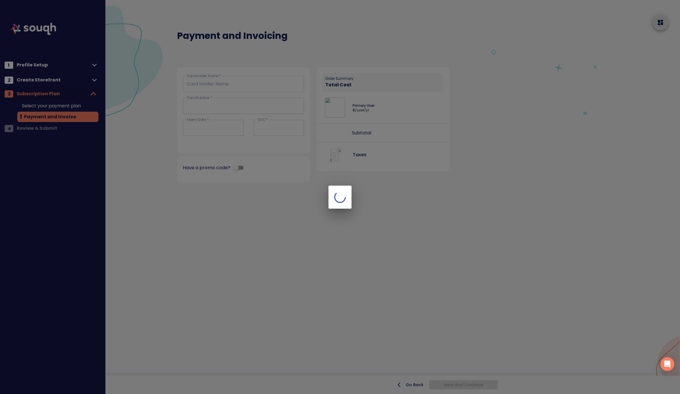
scroll to position [0, 0]
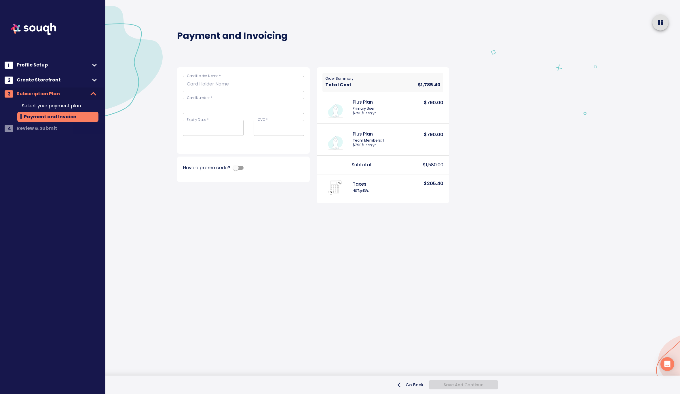
click at [190, 310] on main "Payment and Invoicing Card Holder Name   * Card Holder Name * Card Number   * C…" at bounding box center [392, 197] width 575 height 394
click at [463, 385] on div "Go Back Save And Continue" at bounding box center [478, 384] width 388 height 9
click at [43, 132] on nav "1 Profile Setup 2 Create Storefront 3 Subscription Plan Select your payment pla…" at bounding box center [52, 68] width 104 height 137
click at [42, 129] on nav "1 Profile Setup 2 Create Storefront 3 Subscription Plan Select your payment pla…" at bounding box center [52, 68] width 104 height 137
click at [35, 64] on span "Profile Setup" at bounding box center [53, 65] width 73 height 8
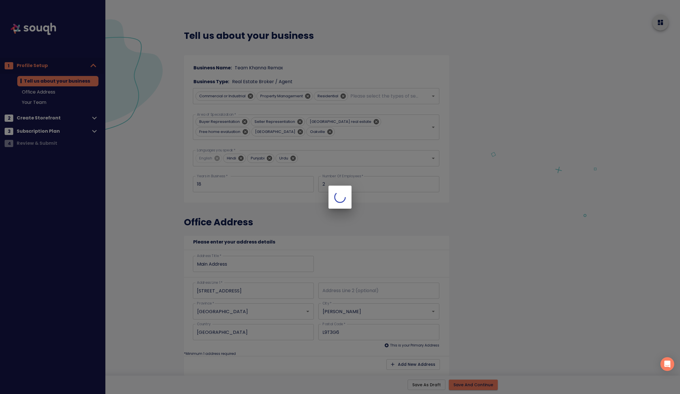
type input "18"
type input "2"
type input "[STREET_ADDRESS]"
type input "[GEOGRAPHIC_DATA]"
type input "[PERSON_NAME]"
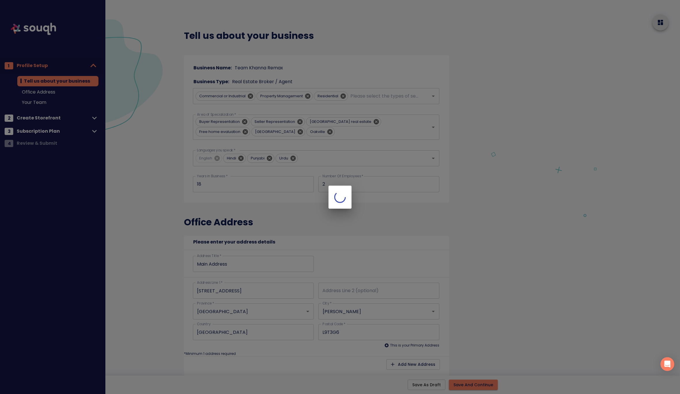
type input "L9T3G6"
type input "[STREET_ADDRESS]"
type input "[GEOGRAPHIC_DATA]"
type input "[PERSON_NAME]"
type input "L9T3G6"
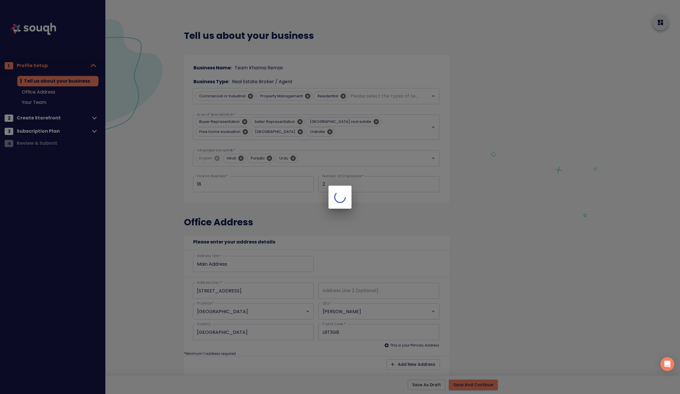
checkbox input "true"
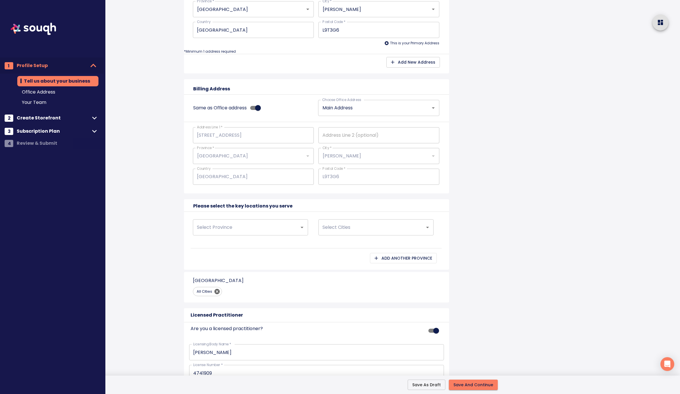
scroll to position [303, 0]
click at [301, 227] on icon "Open" at bounding box center [301, 226] width 7 height 7
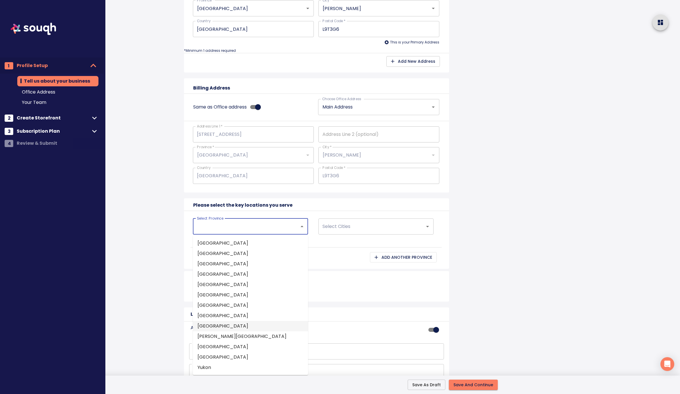
click at [227, 327] on li "Ontario" at bounding box center [250, 326] width 115 height 10
type input "Ontario"
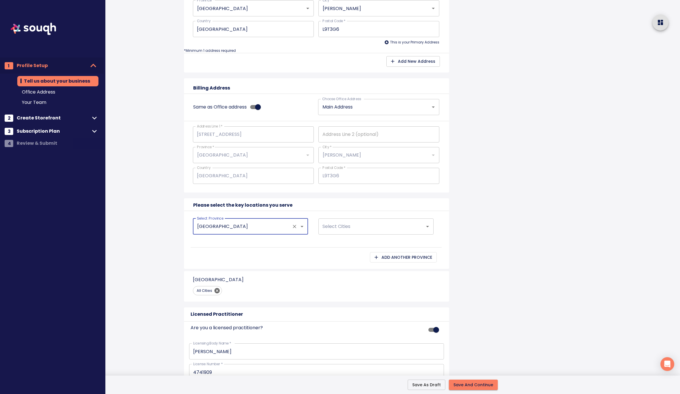
click at [352, 223] on input "Select Cities" at bounding box center [368, 226] width 94 height 11
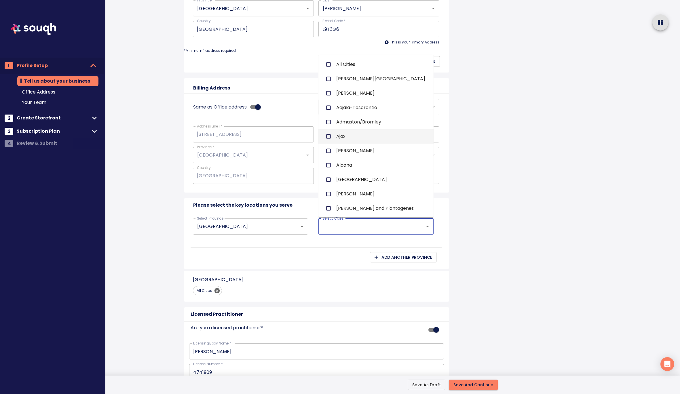
click at [339, 134] on span "Ajax" at bounding box center [340, 136] width 9 height 7
checkbox input "true"
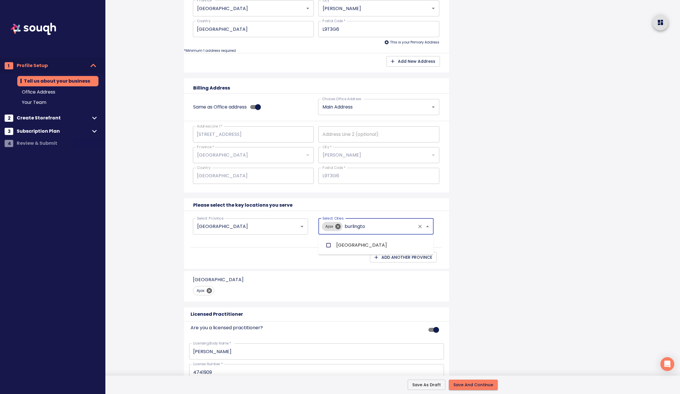
type input "burlington"
click at [355, 245] on span "Burlington" at bounding box center [361, 245] width 51 height 7
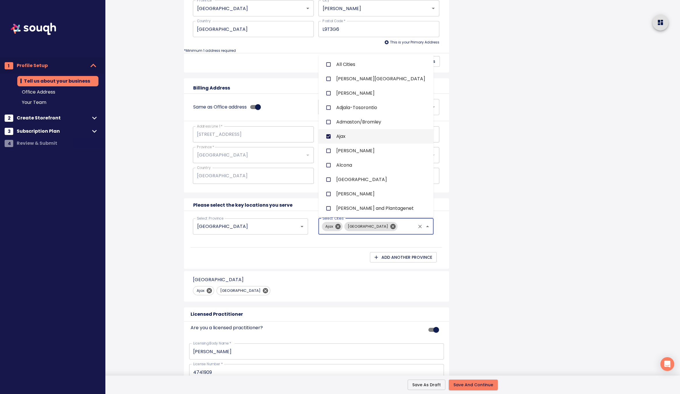
type input "k"
checkbox input "false"
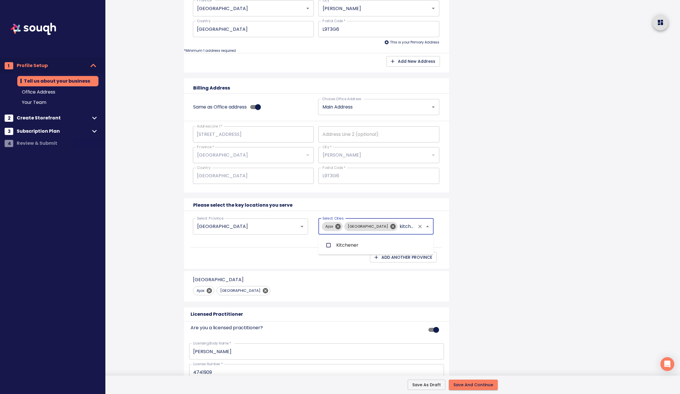
type input "kitchener"
click at [384, 243] on li "Kitchener" at bounding box center [375, 245] width 115 height 14
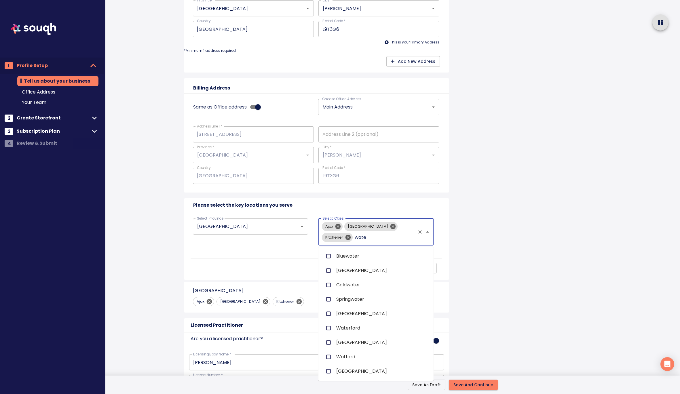
type input "water"
click at [363, 343] on li "Waterloo" at bounding box center [375, 342] width 115 height 14
checkbox input "true"
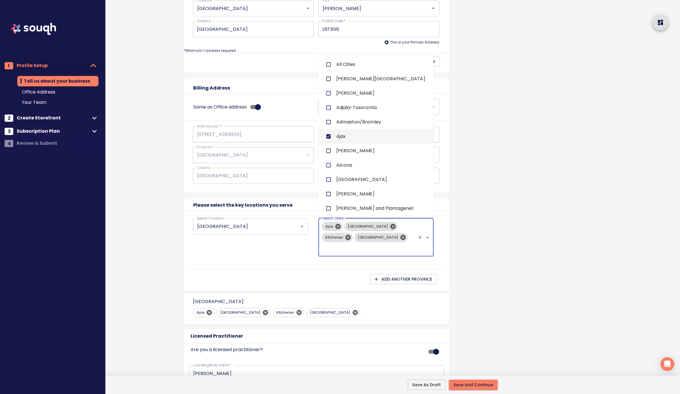
type input "m"
checkbox input "false"
type input "miss"
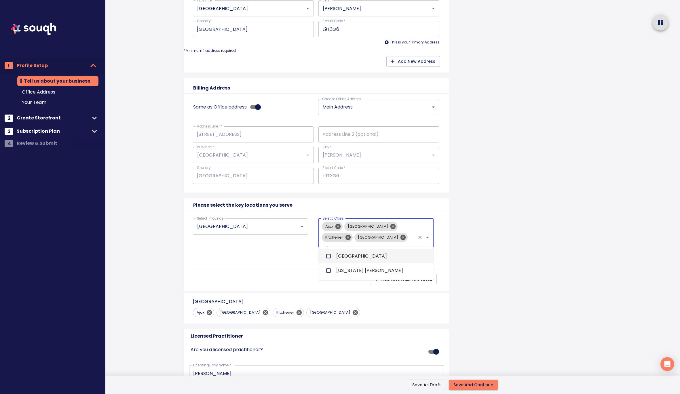
click at [360, 255] on span "Mississauga" at bounding box center [361, 256] width 51 height 7
type input "oakville"
click at [374, 258] on li "Oakville" at bounding box center [375, 256] width 115 height 14
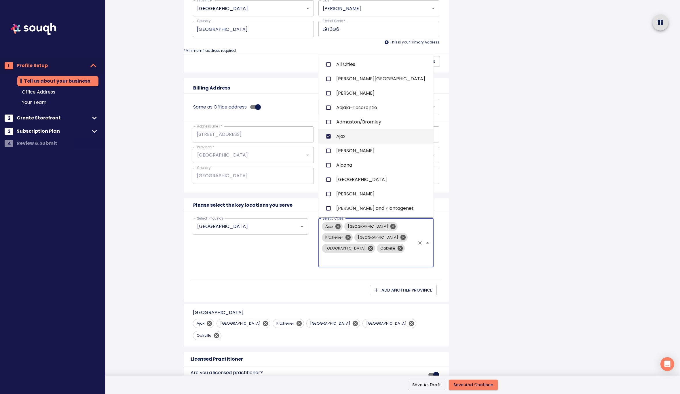
type input "p"
checkbox input "false"
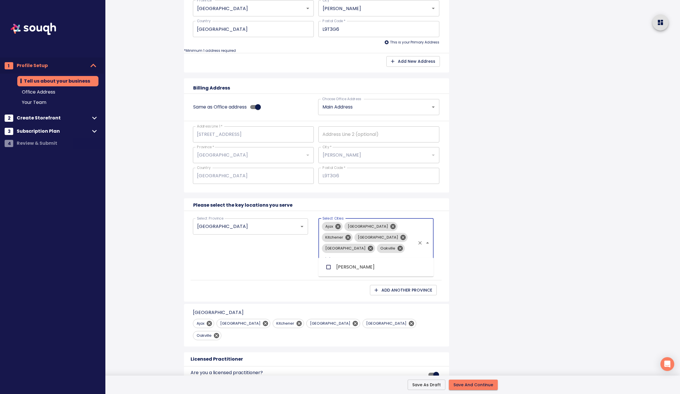
type input "pickeri"
click at [371, 268] on li "Pickering" at bounding box center [375, 267] width 115 height 14
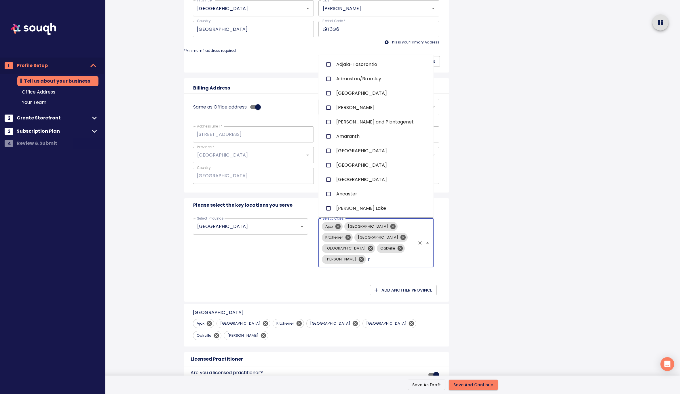
type input "ri"
checkbox input "true"
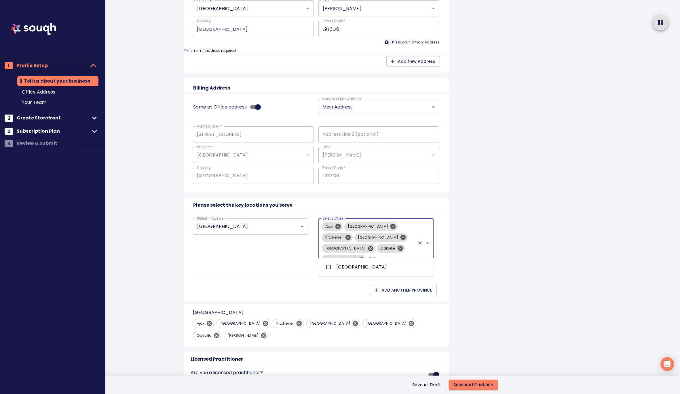
type input "richmon"
click at [383, 265] on li "Richmond Hill" at bounding box center [375, 267] width 115 height 14
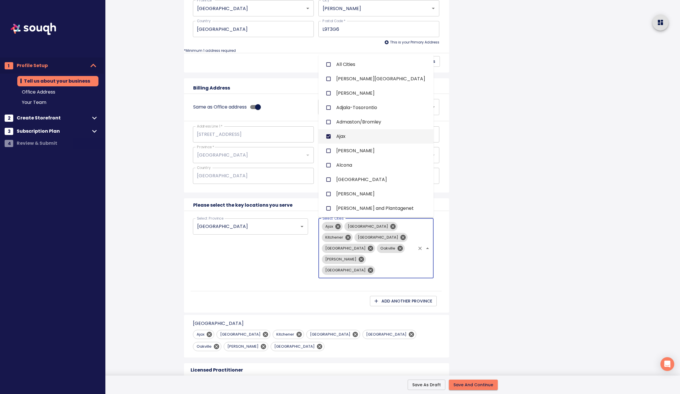
type input "v"
checkbox input "false"
checkbox input "true"
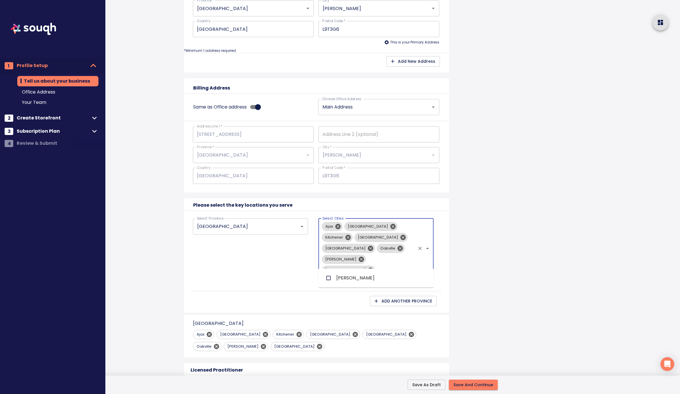
type input "vaugh"
click at [376, 276] on li "Vaughan" at bounding box center [375, 278] width 115 height 14
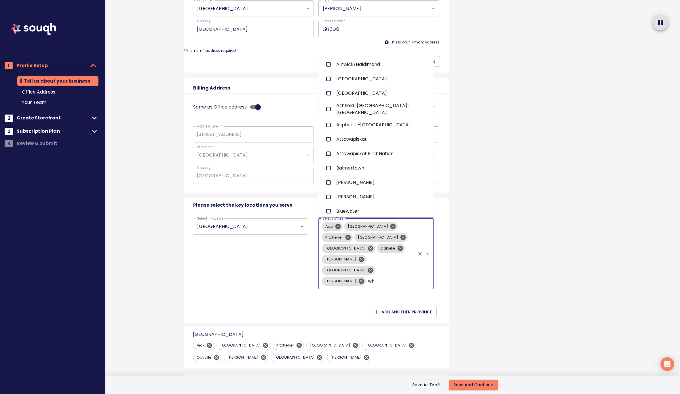
type input "whi"
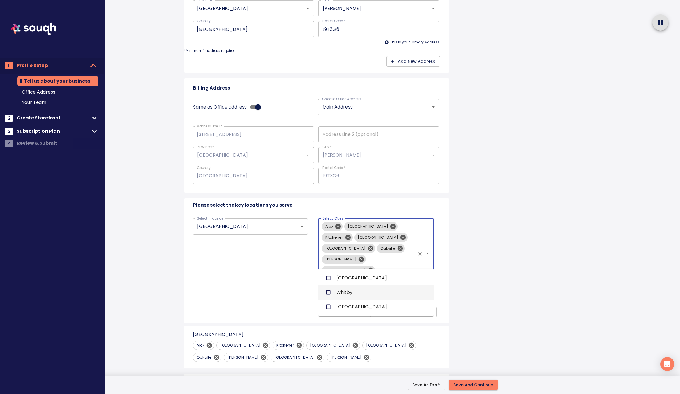
click at [384, 289] on li "Whitby" at bounding box center [375, 292] width 115 height 14
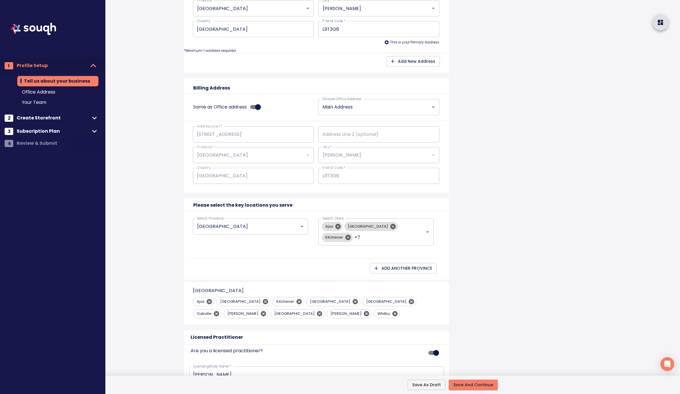
click at [461, 280] on div "Tell us about your business Business Name: Team Khanna Remax Business Type: Rea…" at bounding box center [329, 246] width 304 height 1098
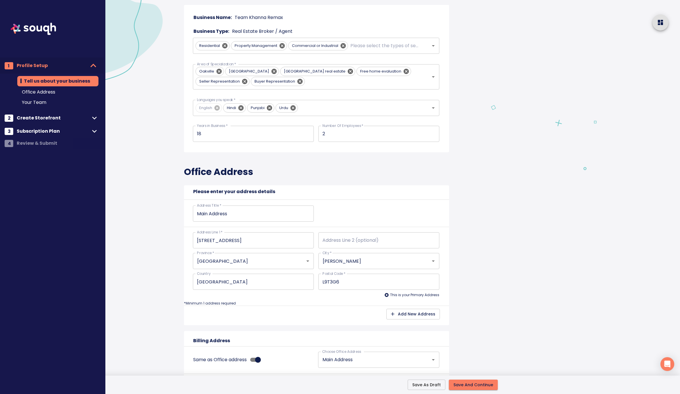
scroll to position [0, 0]
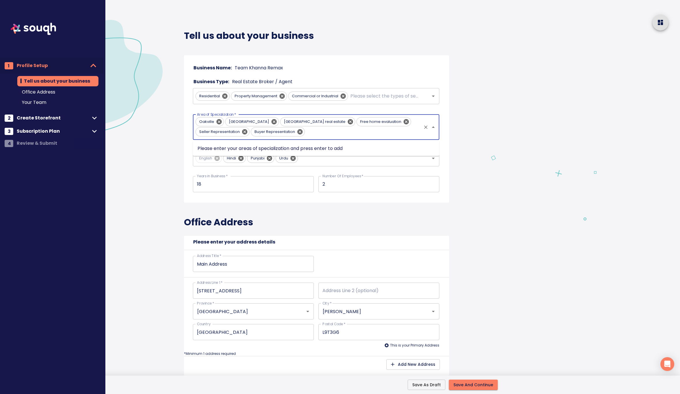
click at [317, 131] on input "Area of Specialization   *" at bounding box center [363, 131] width 114 height 11
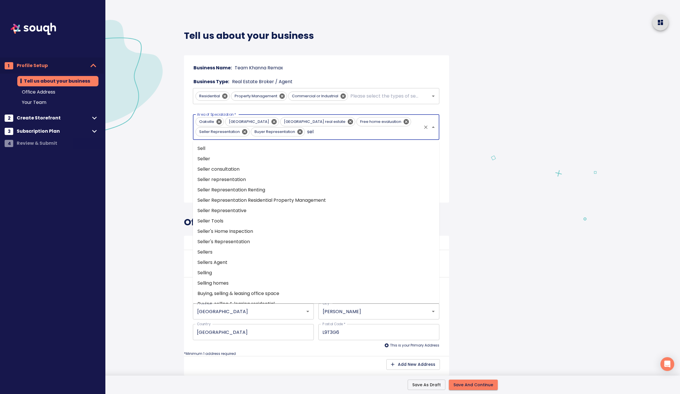
type input "sell"
click at [275, 282] on li "Selling homes" at bounding box center [316, 283] width 246 height 10
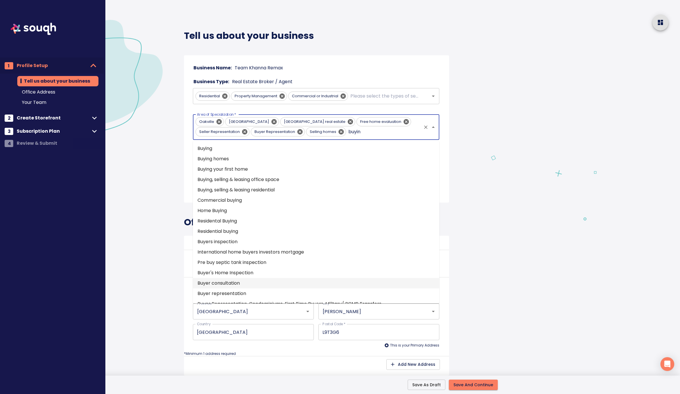
type input "buying"
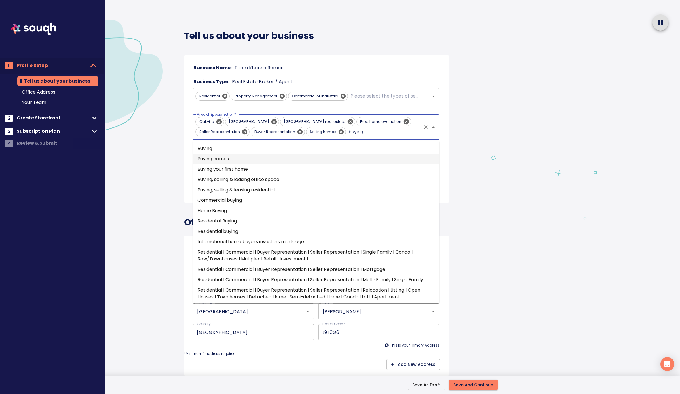
click at [355, 154] on li "Buying homes" at bounding box center [316, 159] width 246 height 10
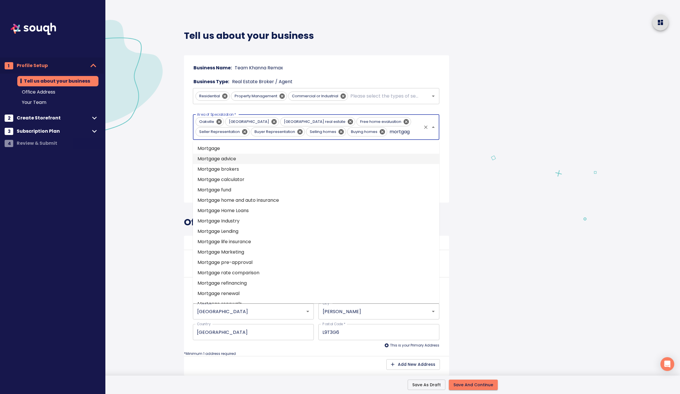
type input "mortgage"
click at [299, 176] on li "Mortgage calculator" at bounding box center [316, 179] width 246 height 10
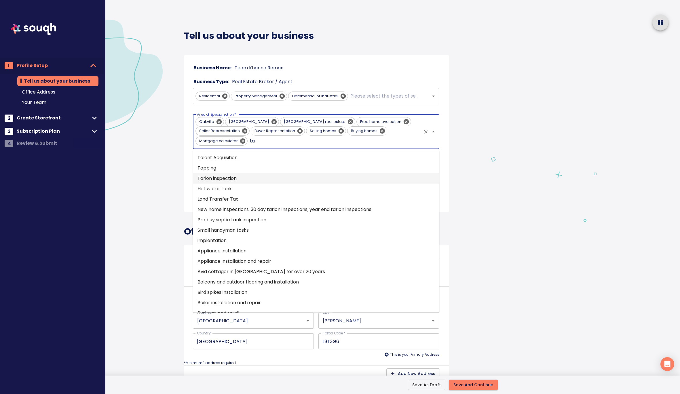
type input "t"
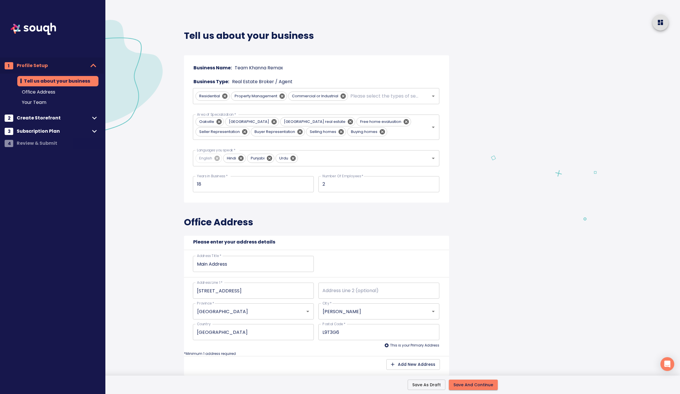
click at [485, 388] on button "Save And Continue" at bounding box center [472, 384] width 49 height 11
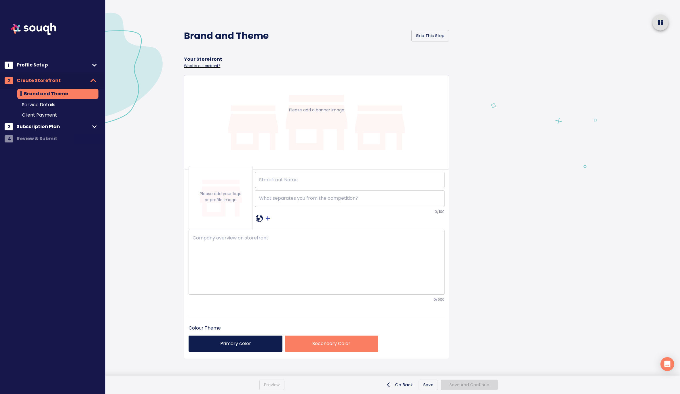
type input "TEAM KHANNA REMAX"
checkbox input "true"
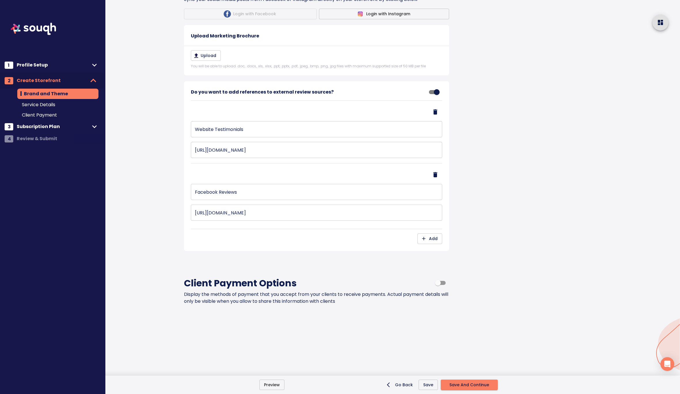
scroll to position [868, 0]
click at [466, 381] on button "Save And Continue" at bounding box center [468, 384] width 57 height 11
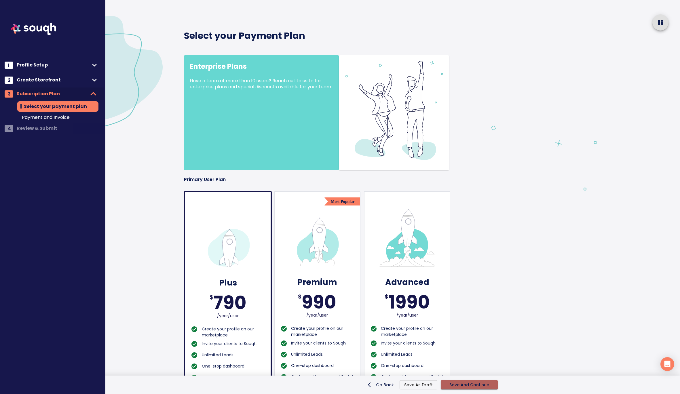
click at [475, 384] on span "Save And Continue" at bounding box center [469, 384] width 40 height 7
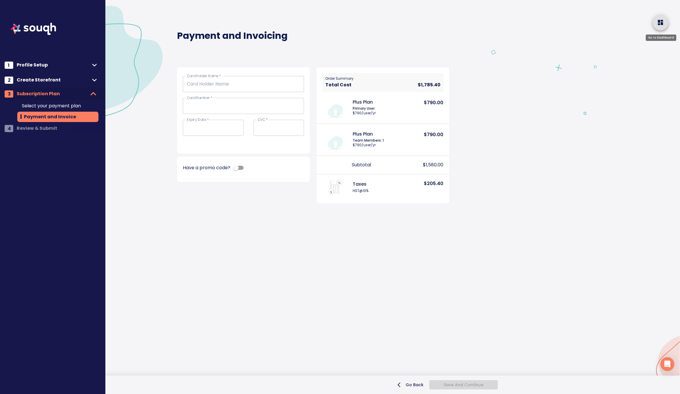
click at [660, 23] on icon "home" at bounding box center [659, 22] width 7 height 7
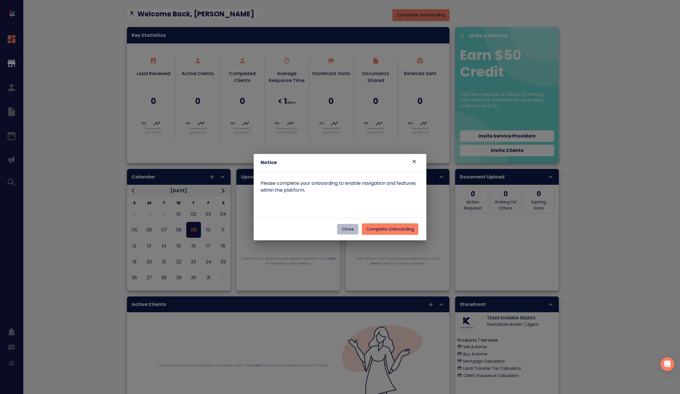
click at [354, 230] on span "Close" at bounding box center [347, 229] width 12 height 7
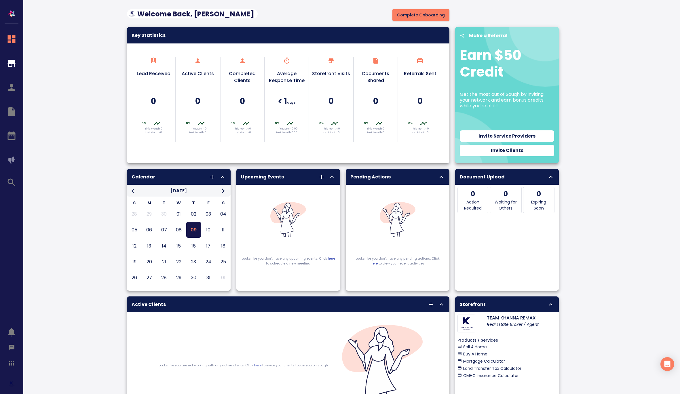
click at [12, 363] on div at bounding box center [11, 324] width 23 height 140
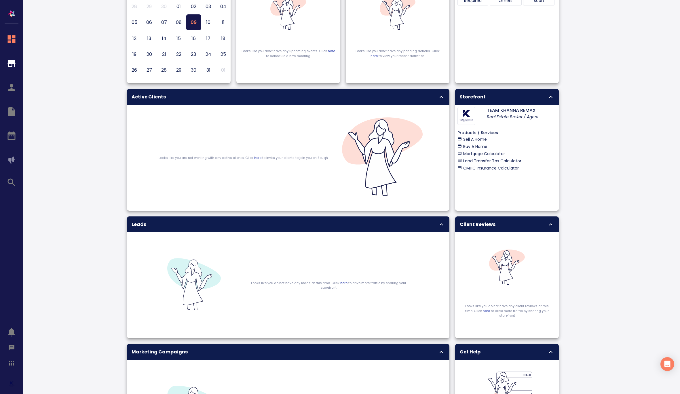
scroll to position [217, 0]
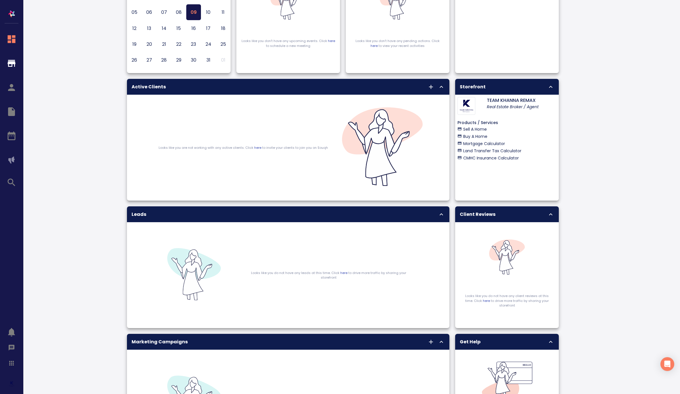
click at [12, 363] on div at bounding box center [11, 324] width 23 height 140
click at [13, 364] on div at bounding box center [11, 324] width 23 height 140
click at [7, 367] on div at bounding box center [11, 324] width 23 height 140
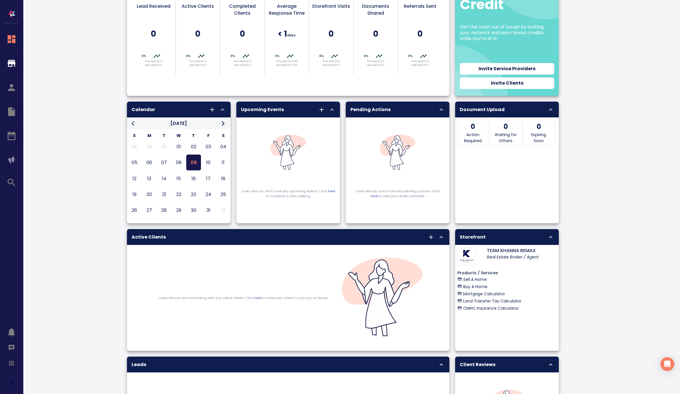
scroll to position [0, 0]
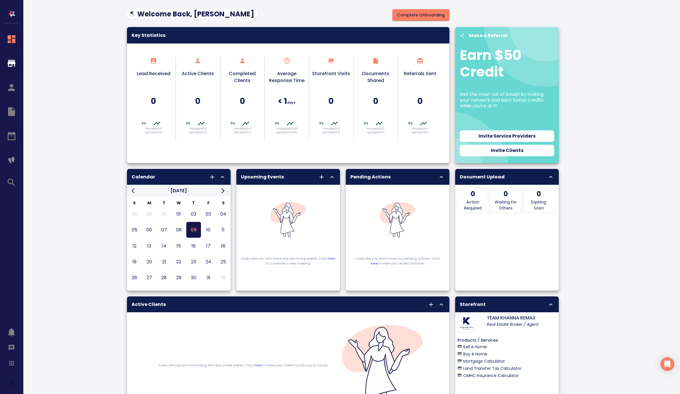
click at [16, 16] on img "button" at bounding box center [12, 14] width 12 height 12
click at [11, 362] on div at bounding box center [11, 324] width 23 height 140
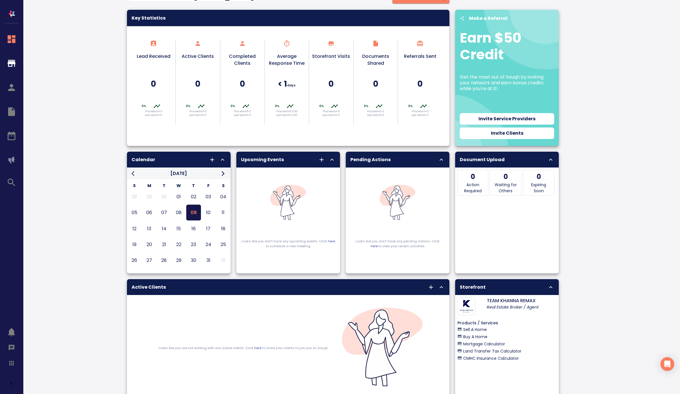
scroll to position [19, 0]
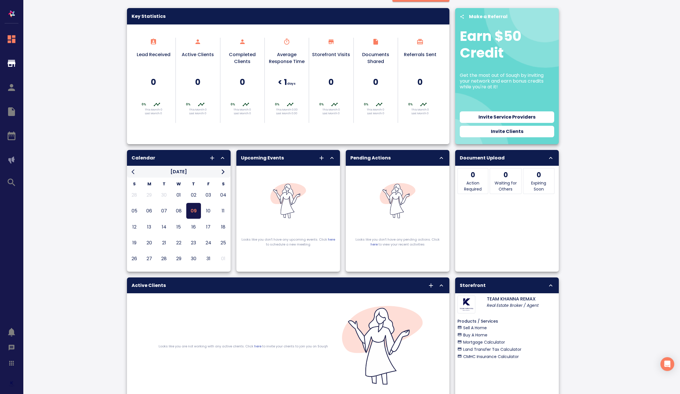
click at [14, 362] on div at bounding box center [11, 324] width 23 height 140
click at [12, 363] on div at bounding box center [11, 324] width 23 height 140
click at [14, 348] on div at bounding box center [11, 324] width 23 height 140
click at [12, 363] on div at bounding box center [11, 324] width 23 height 140
click at [12, 364] on div at bounding box center [11, 324] width 23 height 140
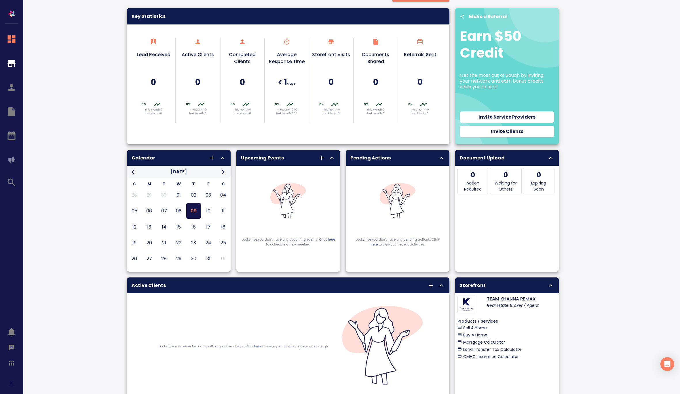
scroll to position [0, 0]
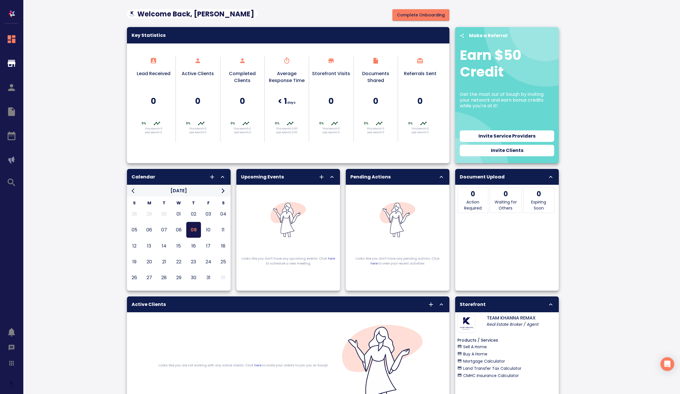
click at [21, 315] on div at bounding box center [11, 324] width 23 height 140
click at [22, 261] on div at bounding box center [11, 324] width 23 height 140
click at [10, 333] on div at bounding box center [11, 324] width 23 height 140
click at [16, 333] on div at bounding box center [11, 324] width 23 height 140
click at [12, 346] on div at bounding box center [11, 324] width 23 height 140
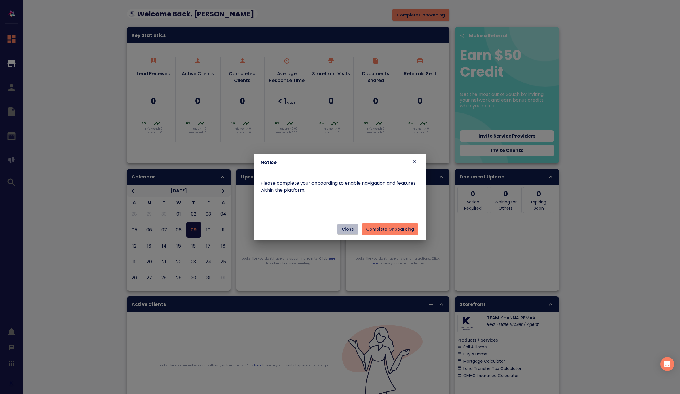
click at [350, 229] on span "Close" at bounding box center [347, 229] width 12 height 7
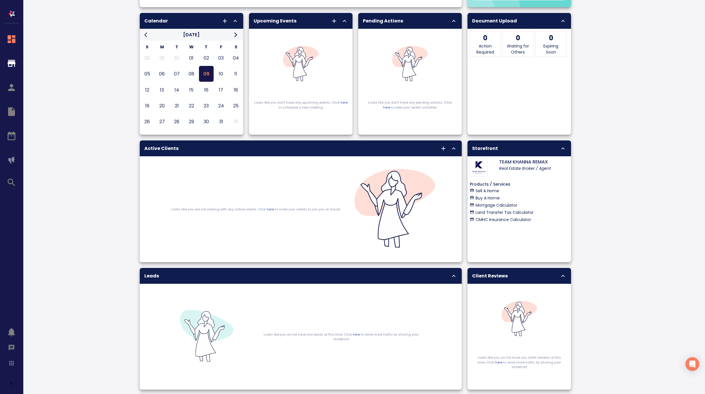
scroll to position [163, 0]
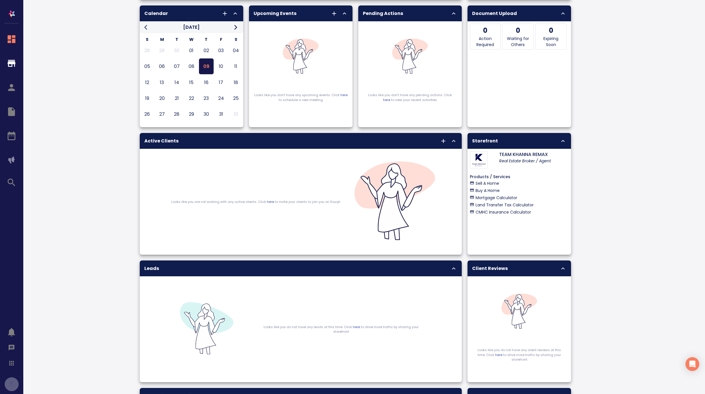
click at [16, 381] on button "button" at bounding box center [12, 384] width 14 height 14
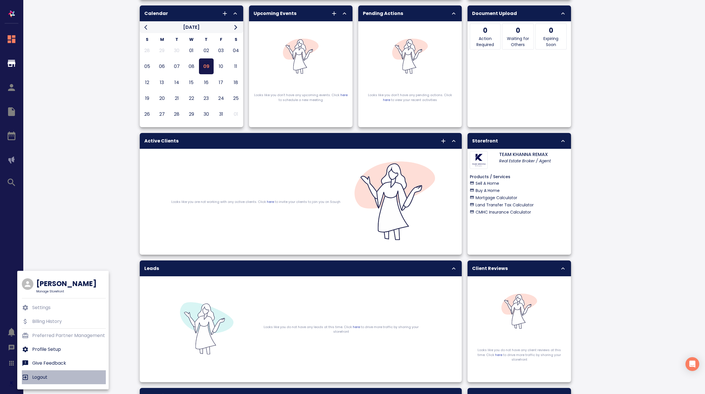
click at [45, 380] on p "Logout" at bounding box center [39, 377] width 15 height 7
